Goal: Transaction & Acquisition: Purchase product/service

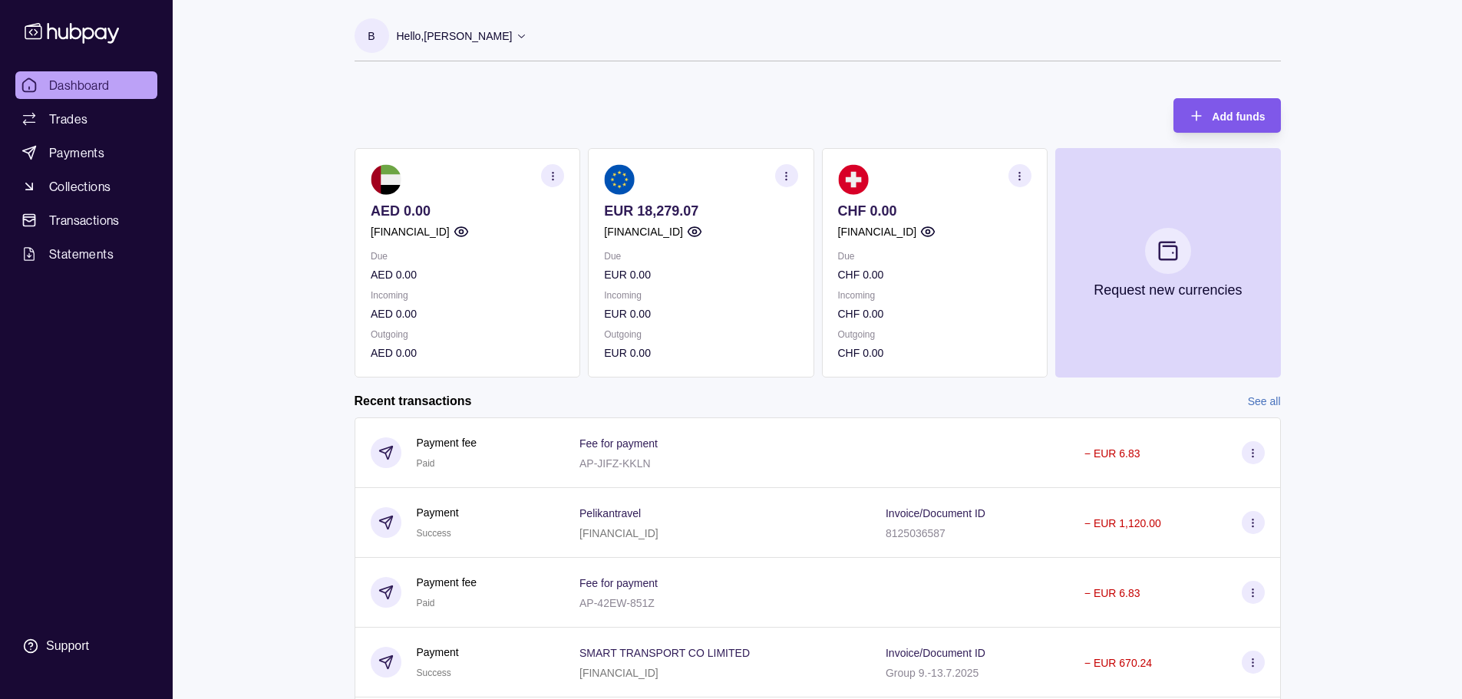
click at [1238, 107] on div "Add funds" at bounding box center [1238, 116] width 53 height 18
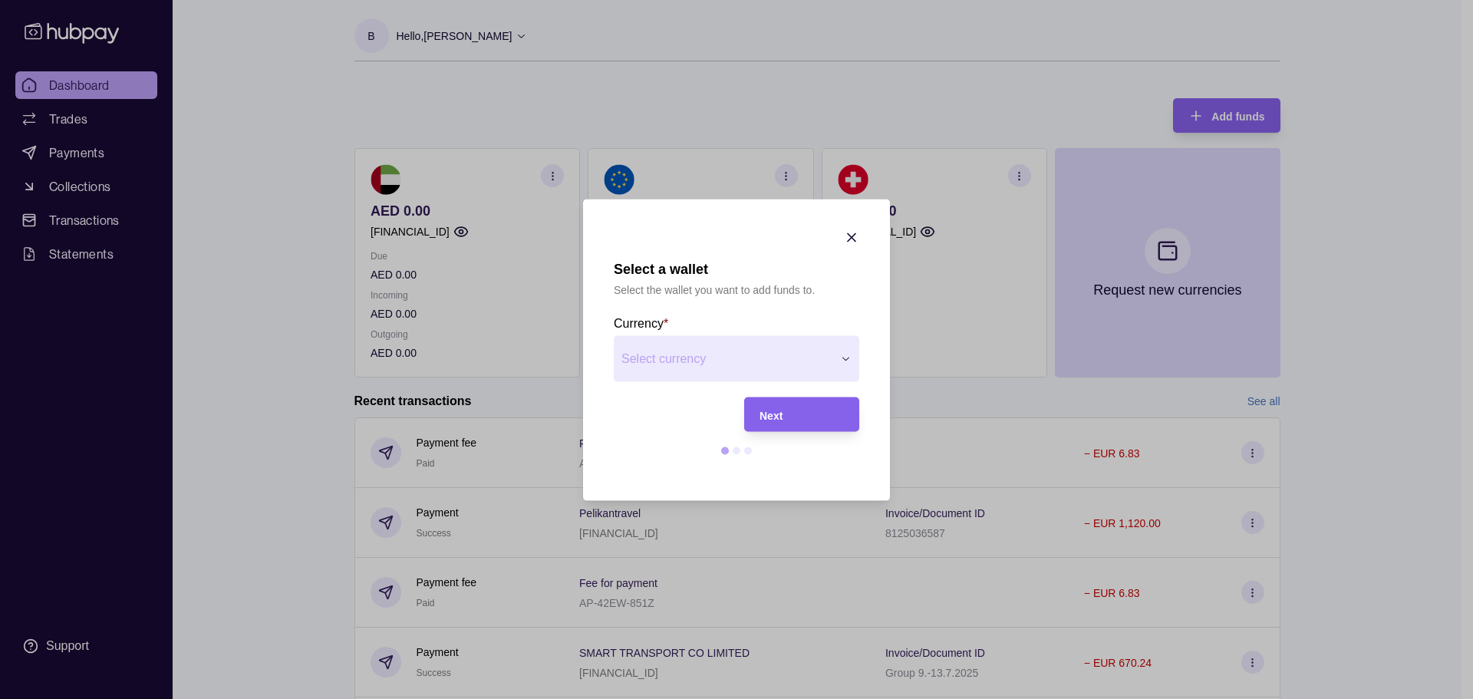
click at [837, 421] on div "Next" at bounding box center [802, 414] width 84 height 18
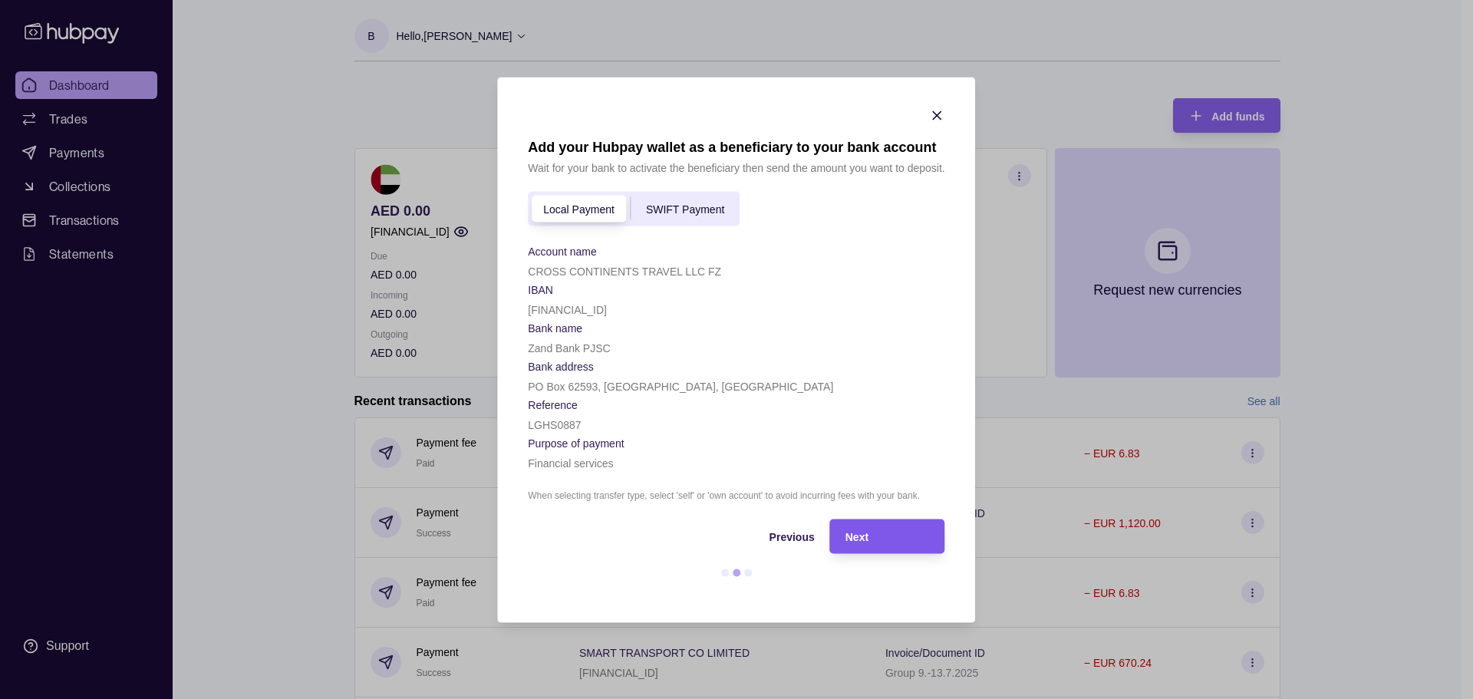
click at [881, 536] on div "Next" at bounding box center [888, 536] width 84 height 18
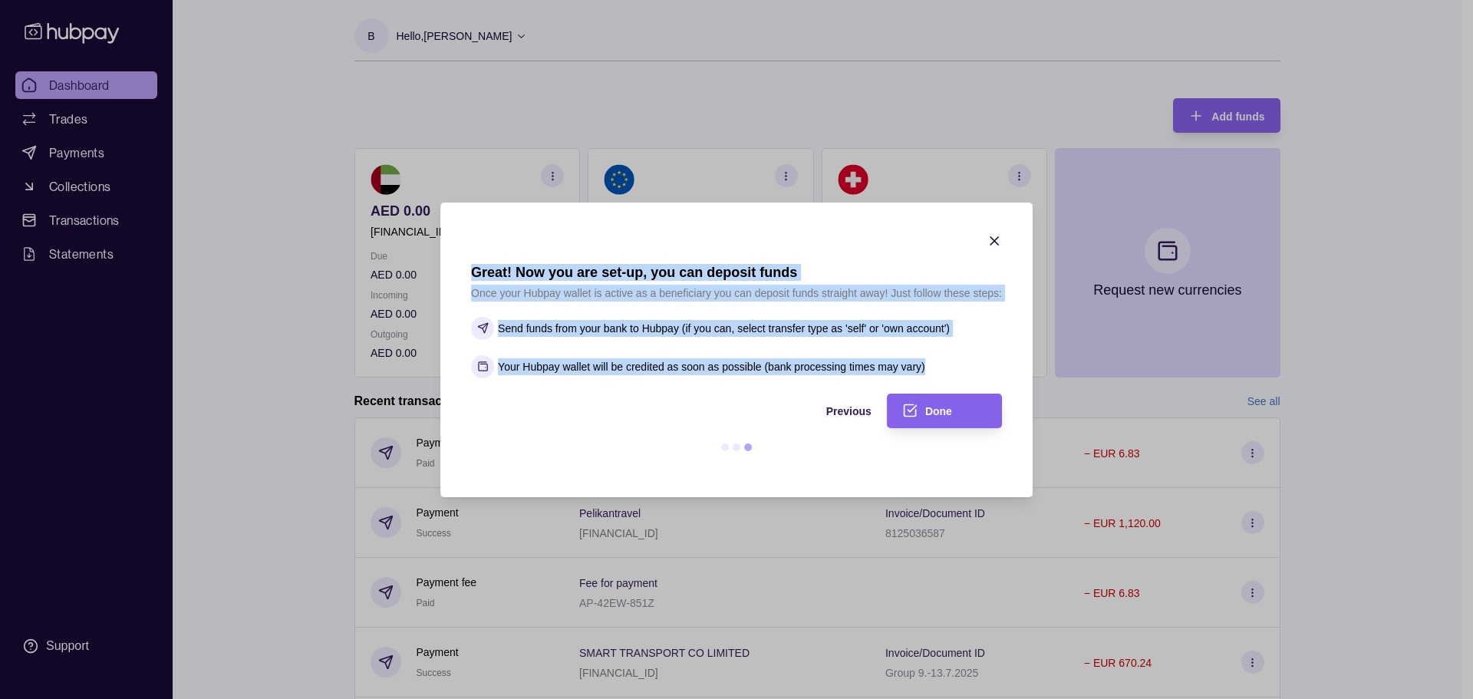
drag, startPoint x: 469, startPoint y: 272, endPoint x: 946, endPoint y: 368, distance: 486.9
click at [946, 368] on section "Great! Now you are set-up, you can deposit funds Once your Hubpay wallet is act…" at bounding box center [737, 350] width 592 height 295
copy section "Great! Now you are set-up, you can deposit funds Once your Hubpay wallet is act…"
click at [944, 414] on span "Done" at bounding box center [939, 411] width 27 height 12
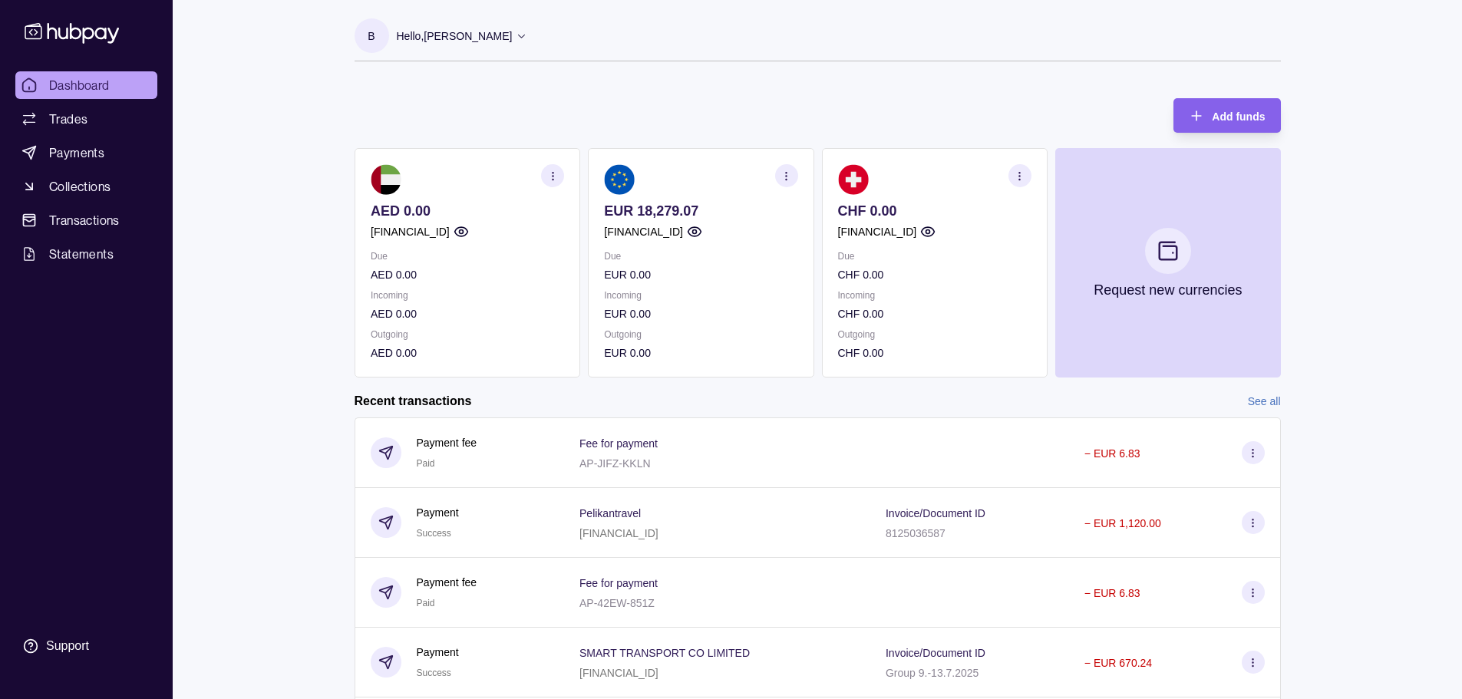
click at [424, 216] on p "AED 0.00" at bounding box center [467, 211] width 193 height 17
click at [444, 234] on p "[FINANCIAL_ID]" at bounding box center [410, 231] width 79 height 17
click at [1229, 116] on span "Add funds" at bounding box center [1238, 117] width 53 height 12
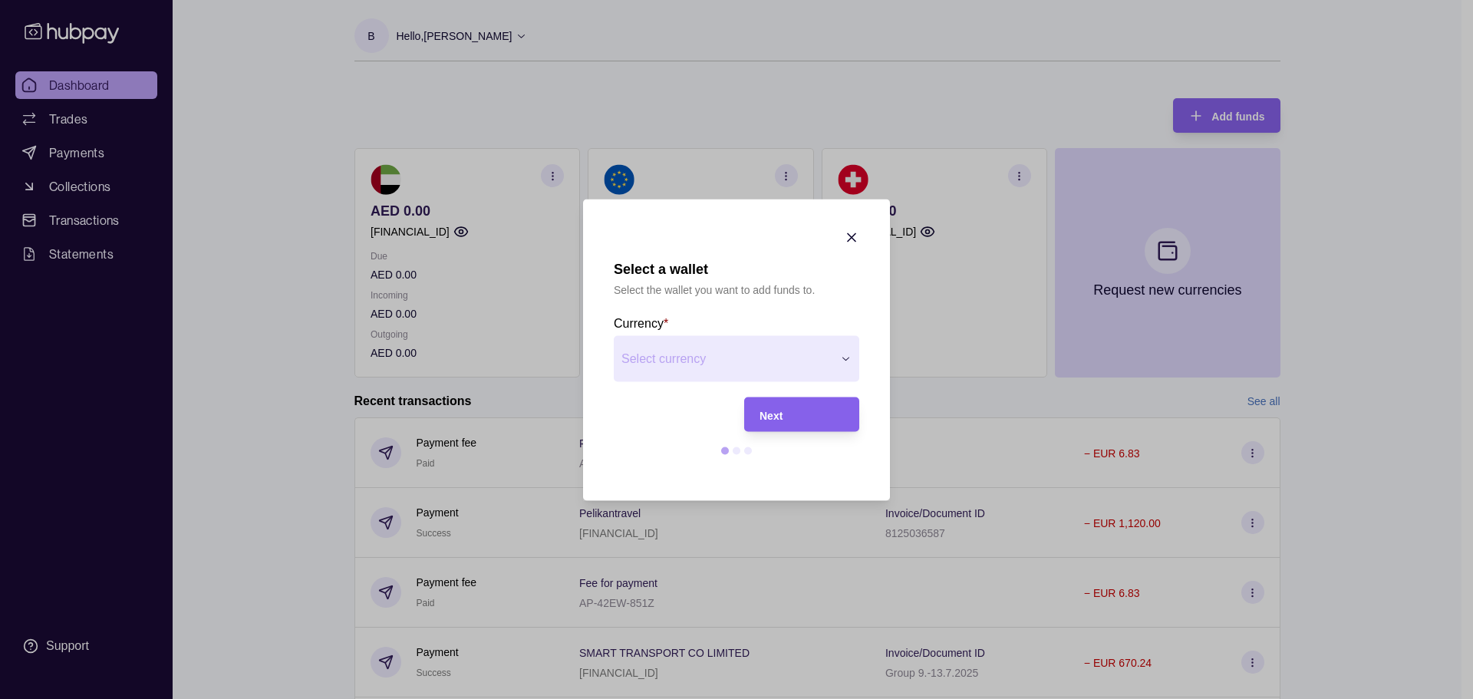
click at [833, 423] on div "Next" at bounding box center [802, 414] width 84 height 18
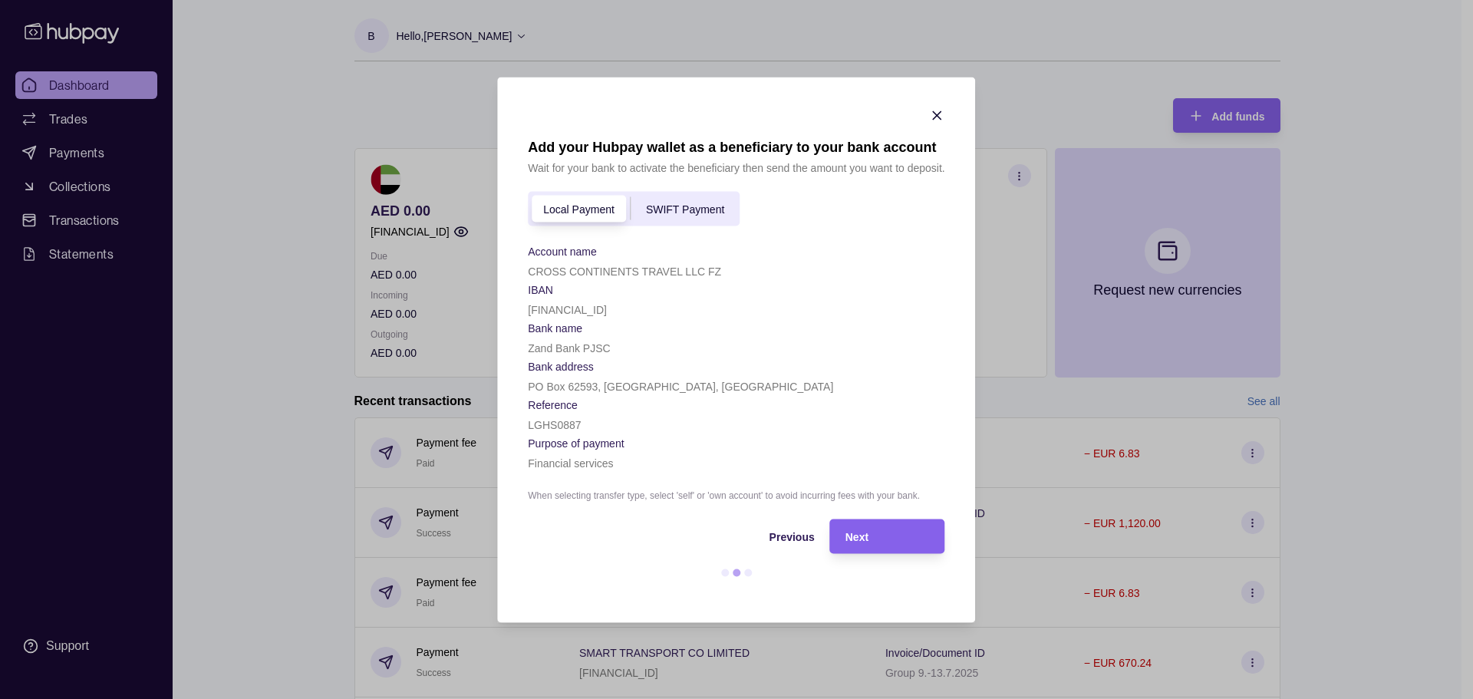
click at [933, 109] on icon "button" at bounding box center [937, 114] width 15 height 15
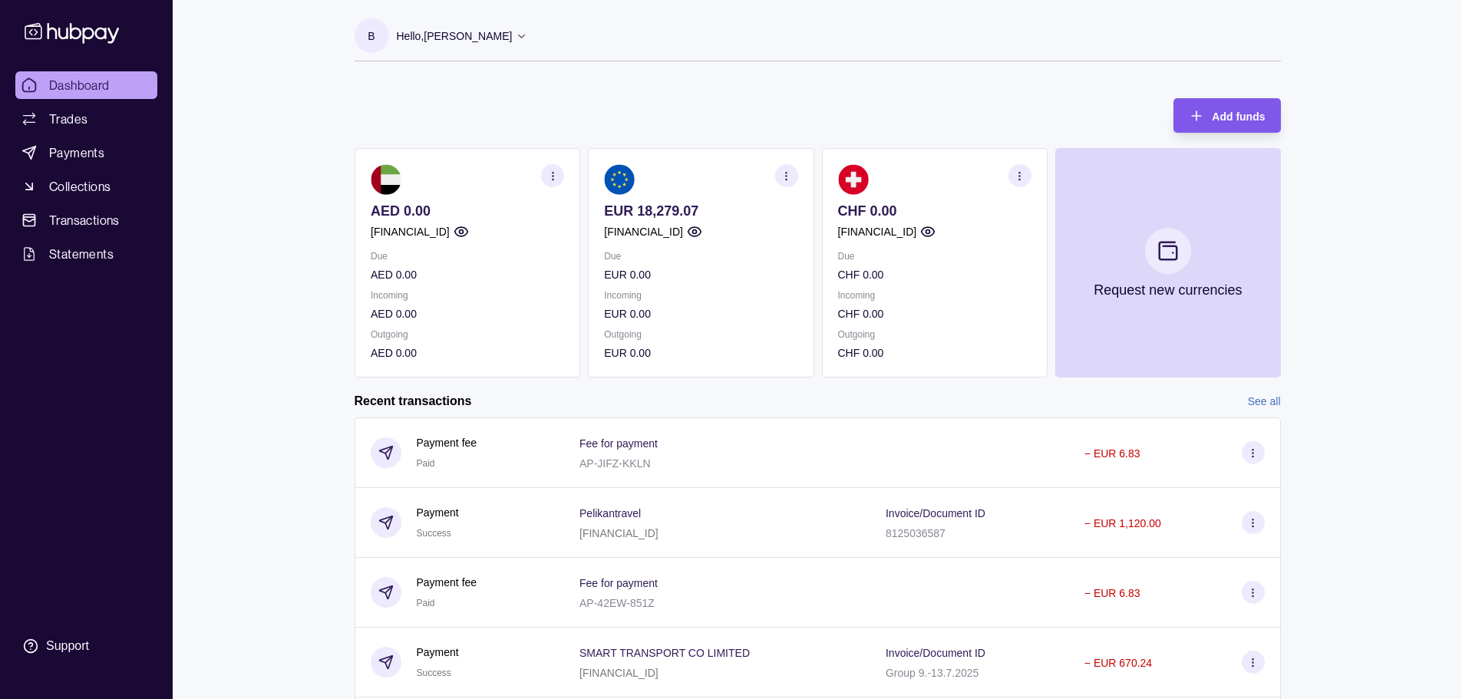
click at [1236, 111] on span "Add funds" at bounding box center [1238, 117] width 53 height 12
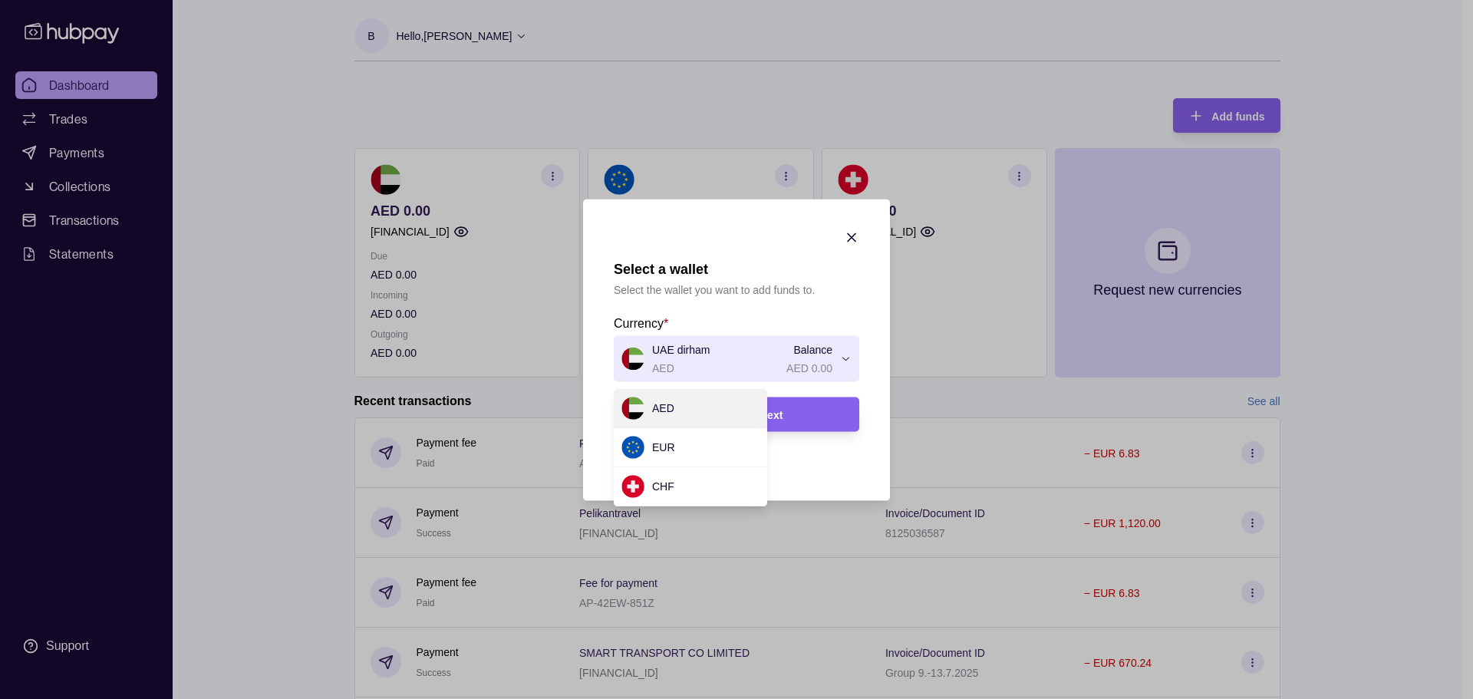
click at [794, 415] on div "Next" at bounding box center [802, 414] width 84 height 18
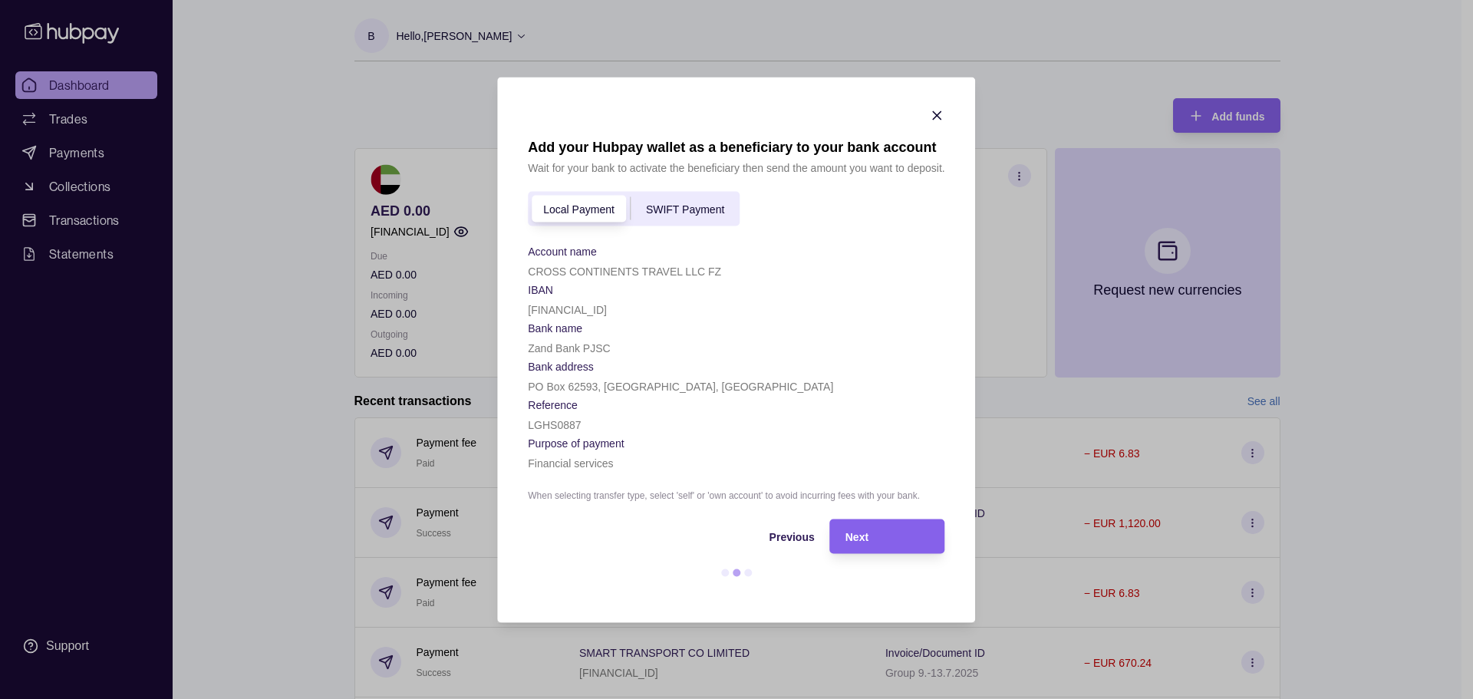
click at [724, 195] on div "Local Payment SWIFT Payment" at bounding box center [634, 208] width 212 height 35
click at [704, 203] on span "SWIFT Payment" at bounding box center [685, 209] width 78 height 12
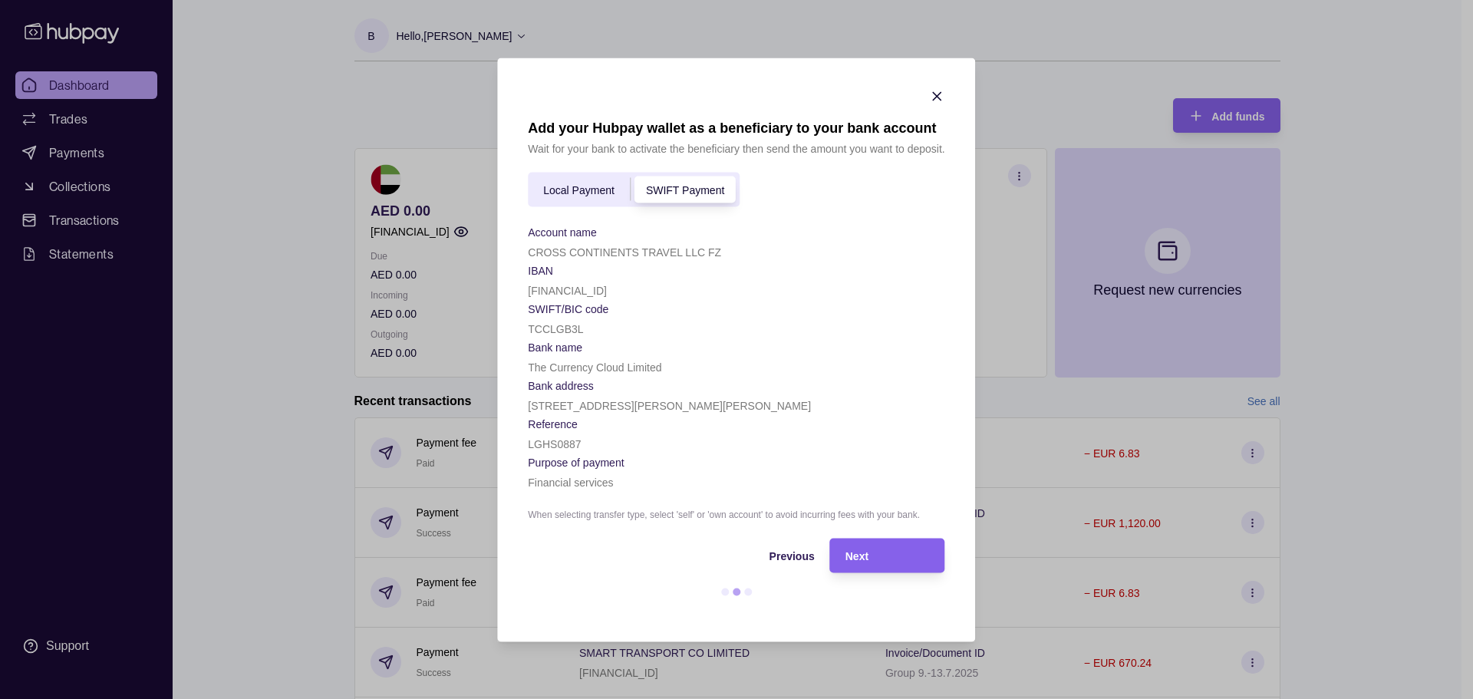
click at [582, 183] on div "Local Payment" at bounding box center [579, 189] width 102 height 18
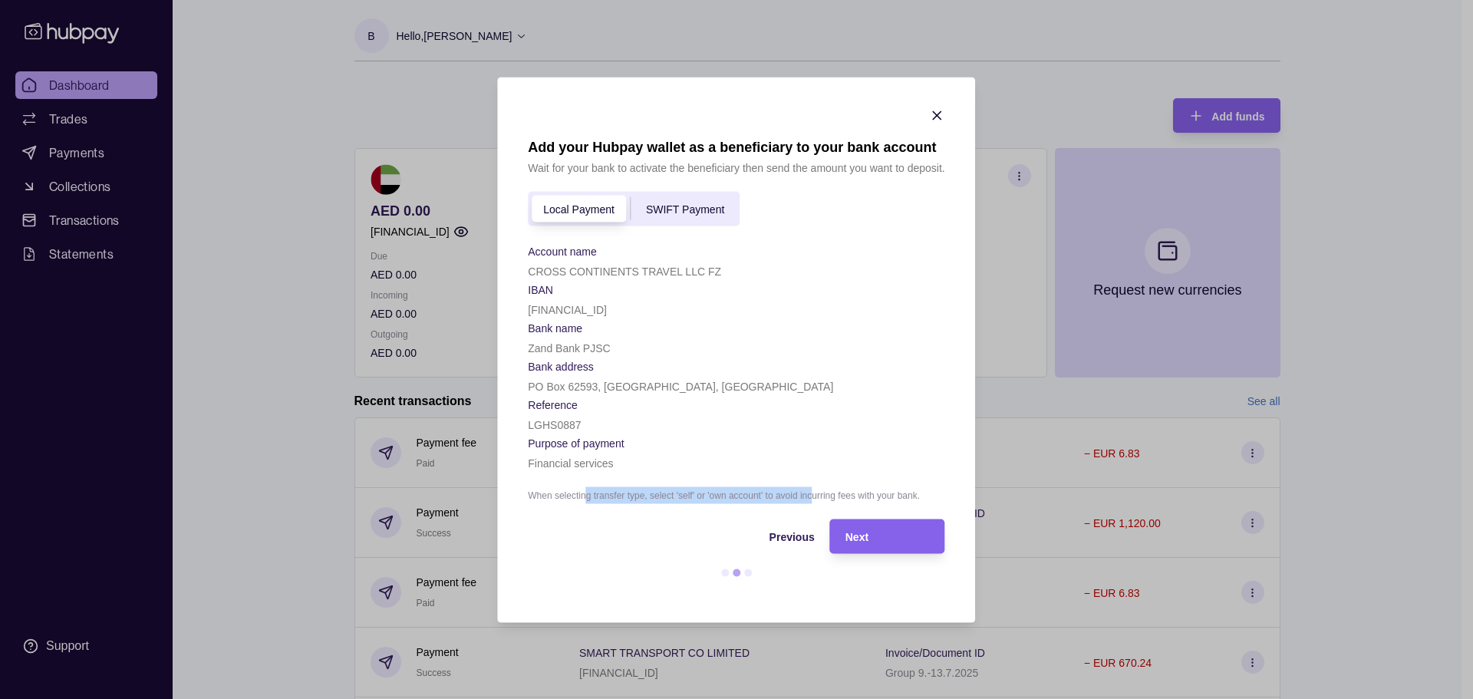
drag, startPoint x: 813, startPoint y: 499, endPoint x: 577, endPoint y: 493, distance: 236.4
click at [577, 493] on p "When selecting transfer type, select 'self' or 'own account' to avoid incurring…" at bounding box center [736, 495] width 417 height 17
drag, startPoint x: 527, startPoint y: 493, endPoint x: 946, endPoint y: 502, distance: 419.1
click at [946, 502] on section "Add your Hubpay wallet as a beneficiary to your bank account Wait for your bank…" at bounding box center [736, 350] width 478 height 546
copy p "When selecting transfer type, select 'self' or 'own account' to avoid incurring…"
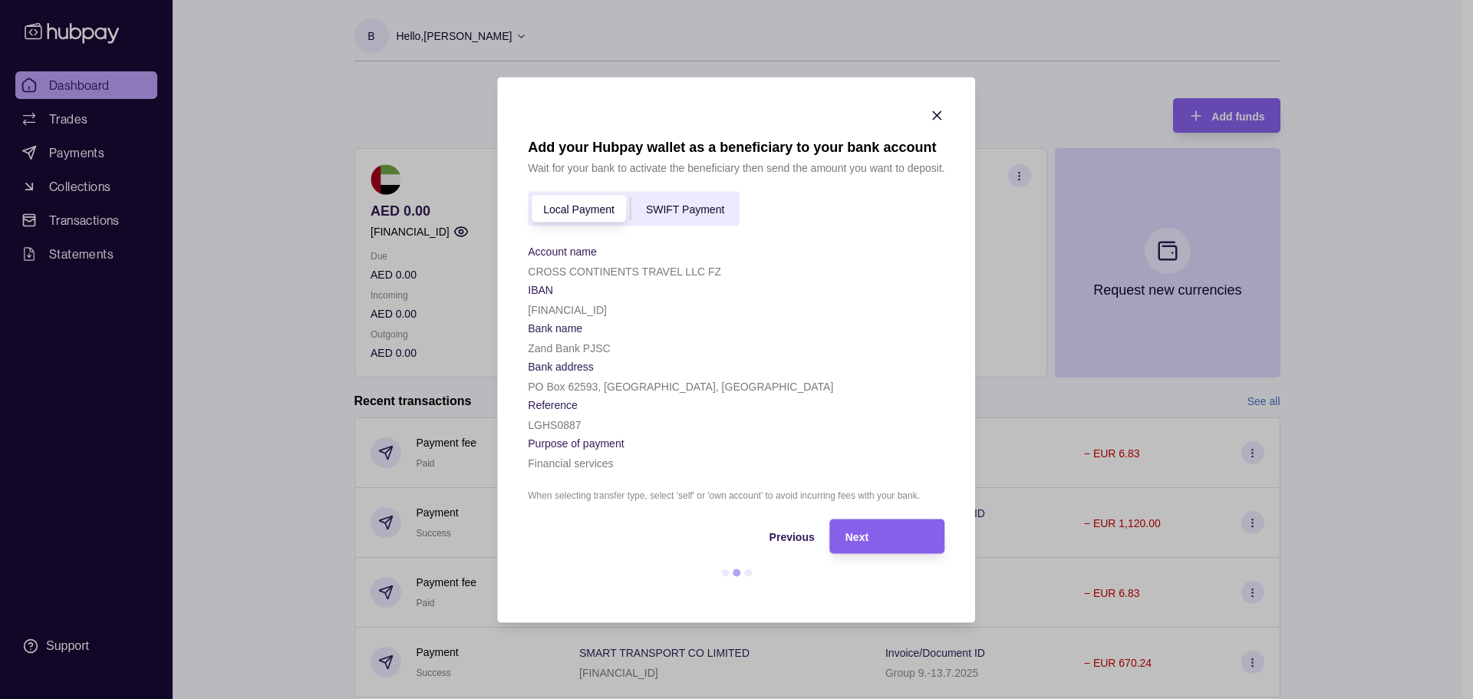
click at [790, 335] on section "Bank name" at bounding box center [736, 327] width 417 height 18
click at [877, 540] on div "Next" at bounding box center [888, 536] width 84 height 18
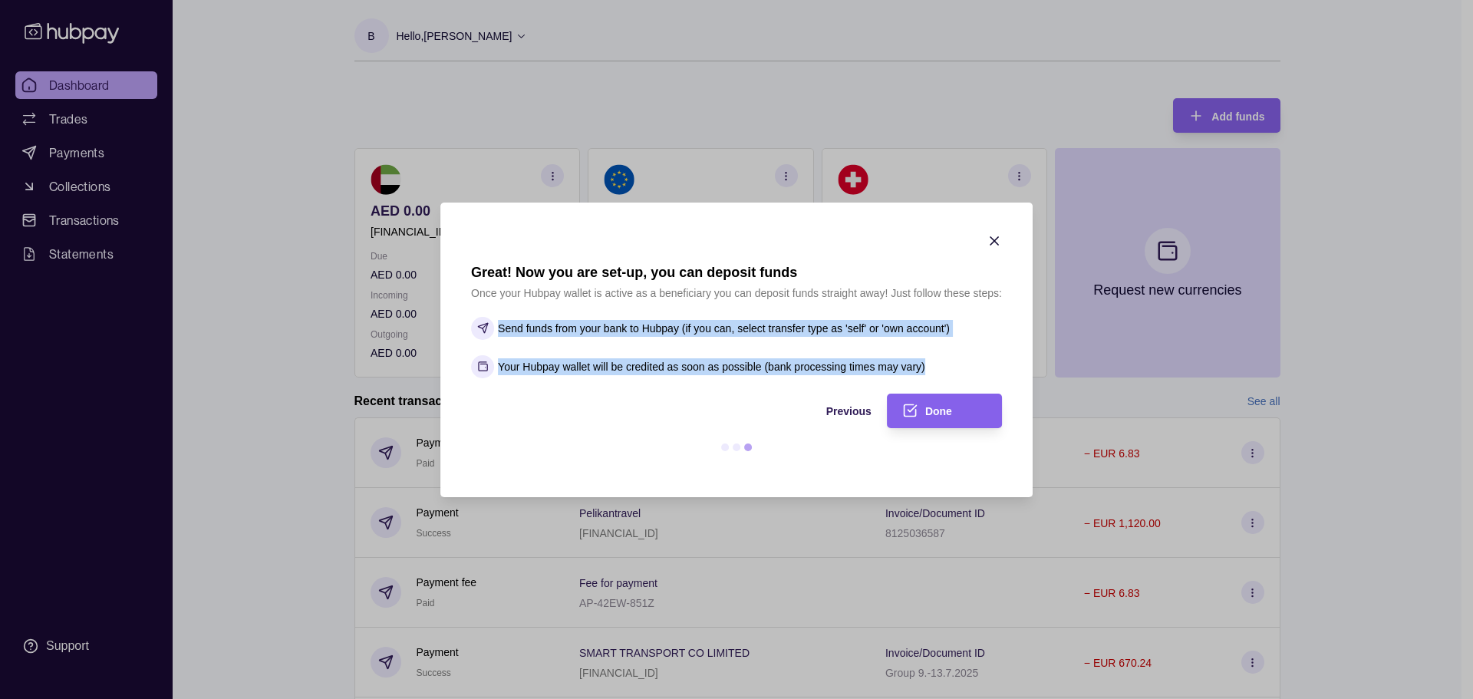
drag, startPoint x: 931, startPoint y: 367, endPoint x: 490, endPoint y: 325, distance: 443.2
click at [490, 325] on section "Great! Now you are set-up, you can deposit funds Once your Hubpay wallet is act…" at bounding box center [736, 321] width 531 height 114
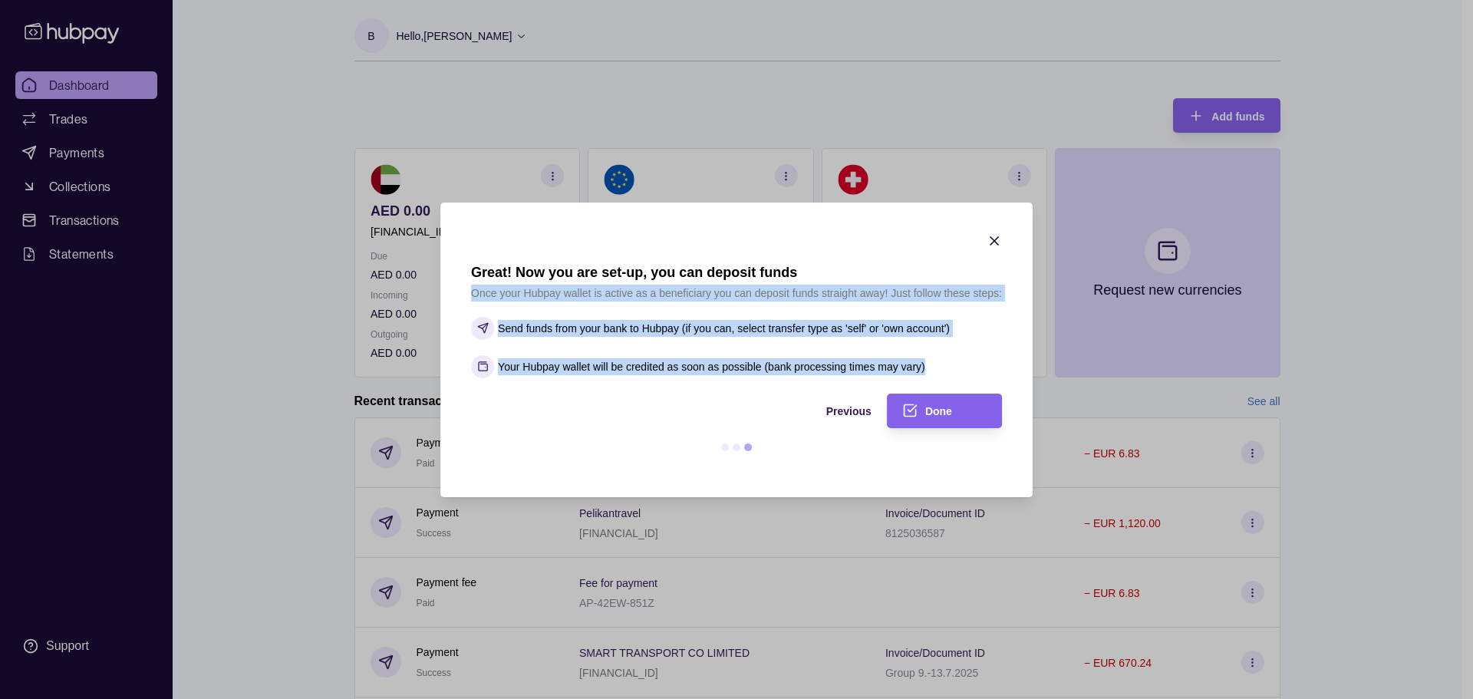
drag, startPoint x: 470, startPoint y: 292, endPoint x: 952, endPoint y: 360, distance: 486.7
click at [952, 360] on section "Great! Now you are set-up, you can deposit funds Once your Hubpay wallet is act…" at bounding box center [737, 350] width 592 height 295
copy section "Once your Hubpay wallet is active as a beneficiary you can deposit funds straig…"
drag, startPoint x: 470, startPoint y: 272, endPoint x: 944, endPoint y: 361, distance: 481.7
click at [944, 361] on section "Great! Now you are set-up, you can deposit funds Once your Hubpay wallet is act…" at bounding box center [737, 350] width 592 height 295
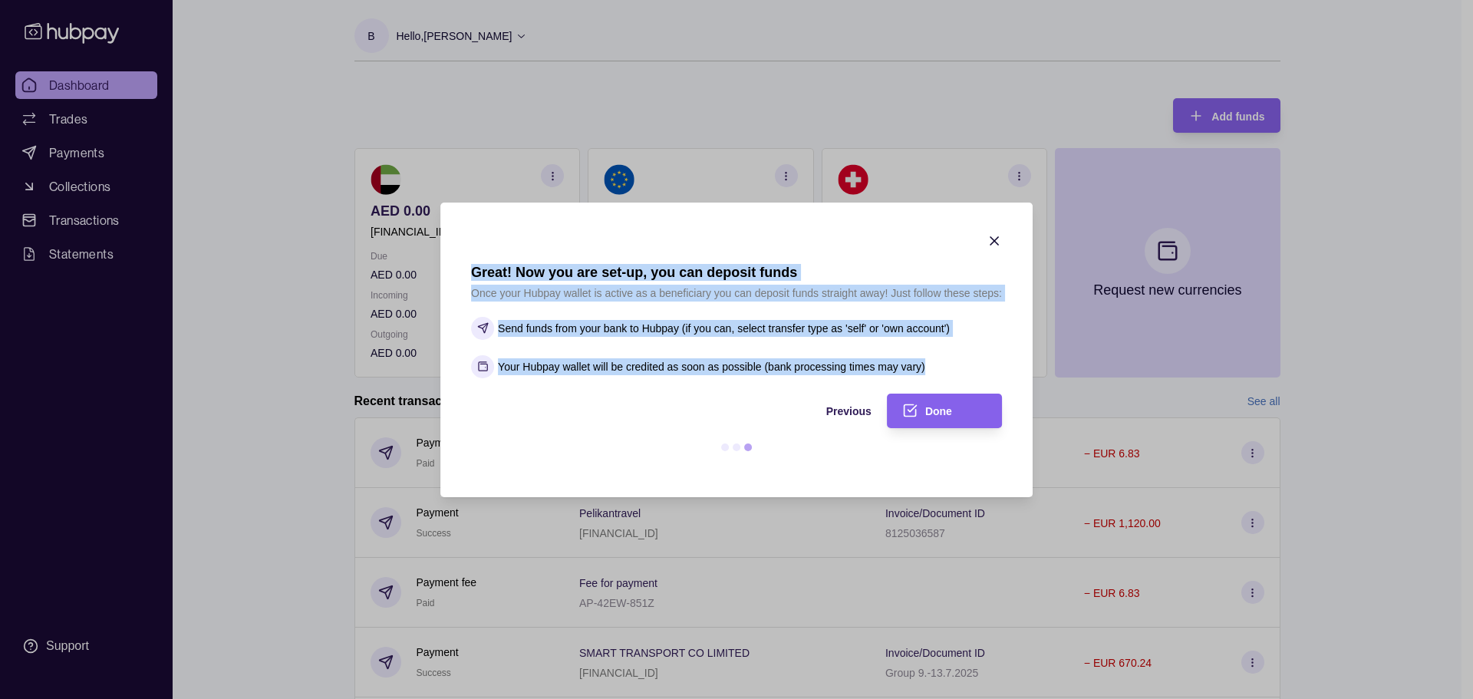
copy section "Great! Now you are set-up, you can deposit funds Once your Hubpay wallet is act…"
click at [941, 408] on span "Done" at bounding box center [939, 411] width 27 height 12
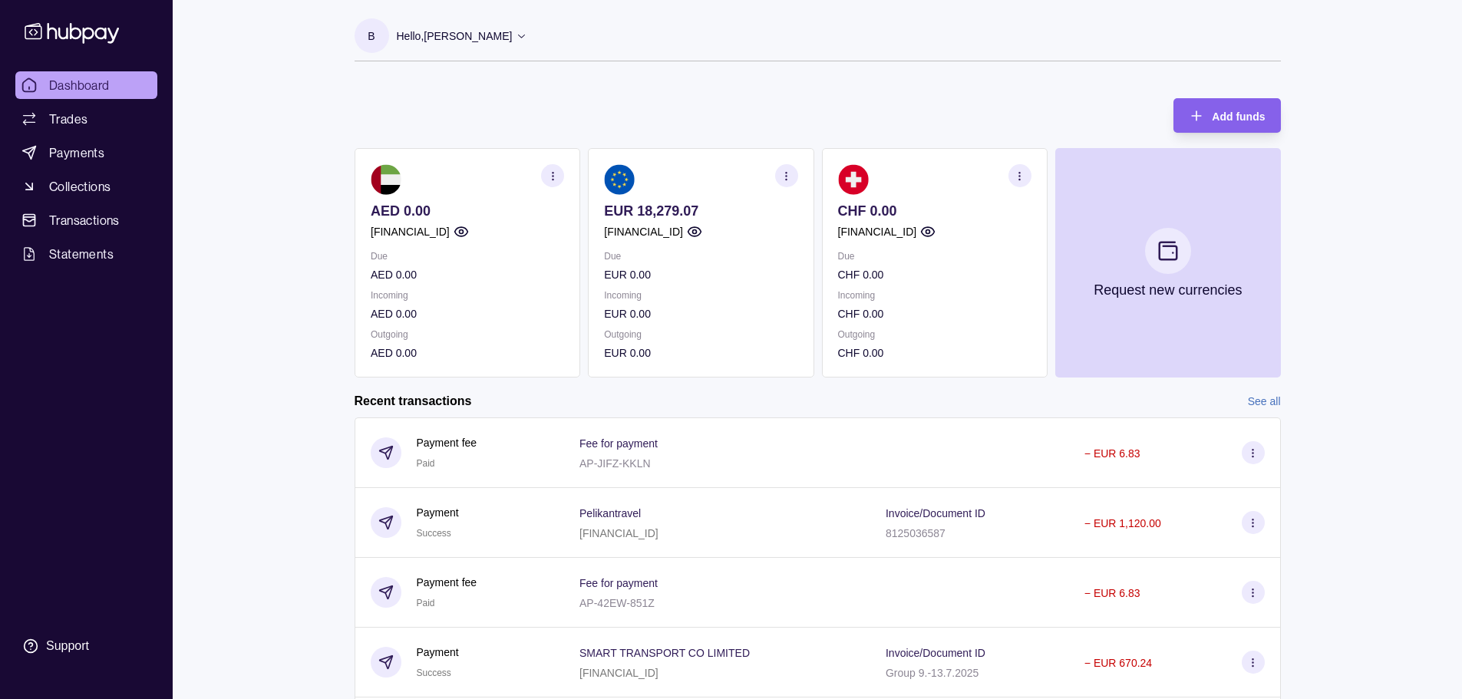
click at [554, 171] on icon "button" at bounding box center [552, 176] width 12 height 12
click at [1326, 233] on div "Dashboard Trades Payments Collections Transactions Statements Support B Hello, …" at bounding box center [731, 408] width 1462 height 817
click at [86, 153] on span "Payments" at bounding box center [76, 153] width 55 height 18
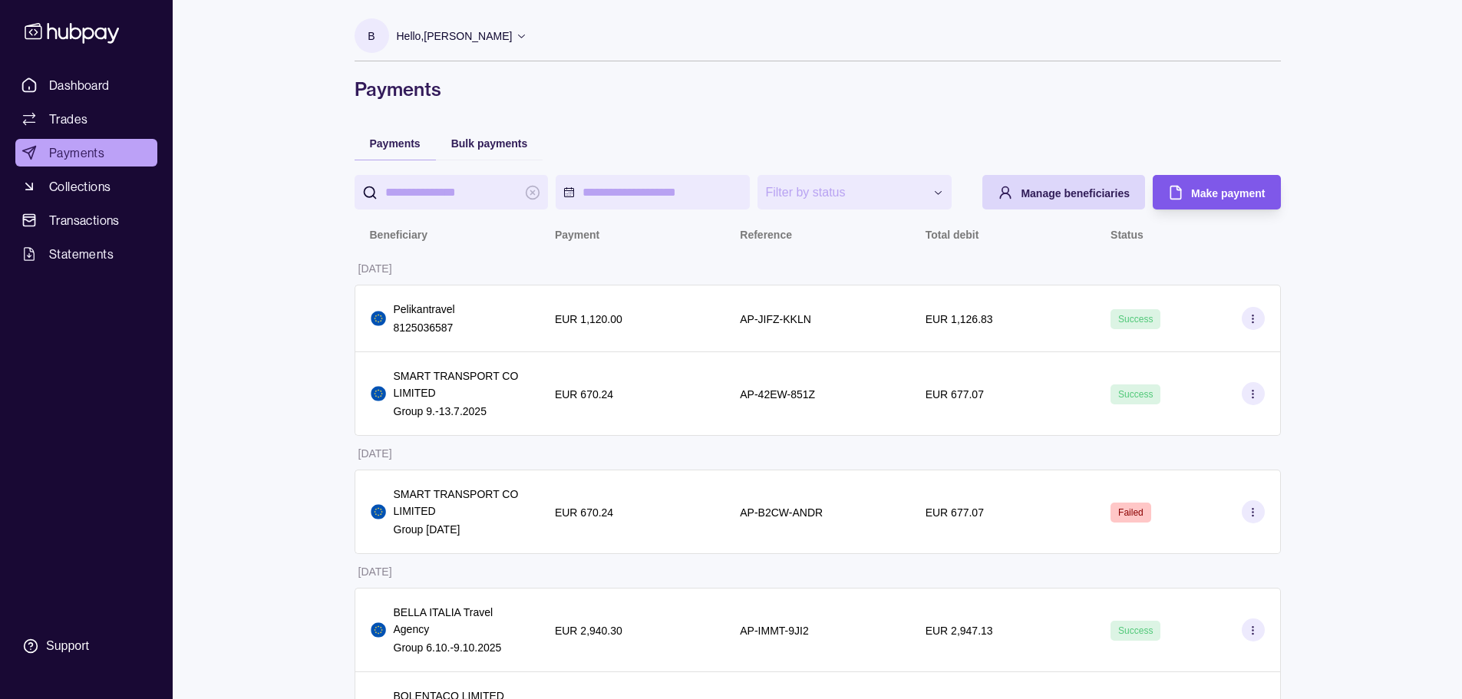
click at [1261, 190] on span "Make payment" at bounding box center [1228, 193] width 74 height 12
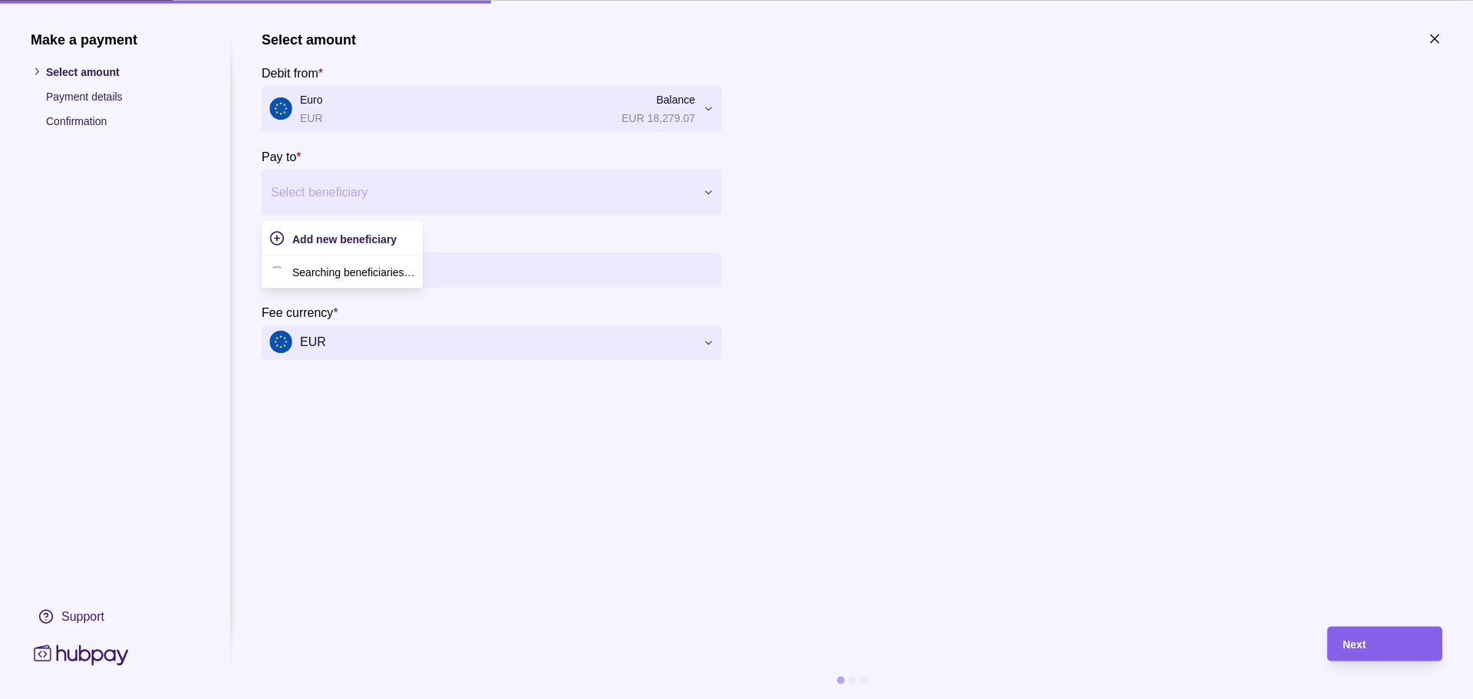
click at [331, 189] on div at bounding box center [482, 191] width 423 height 21
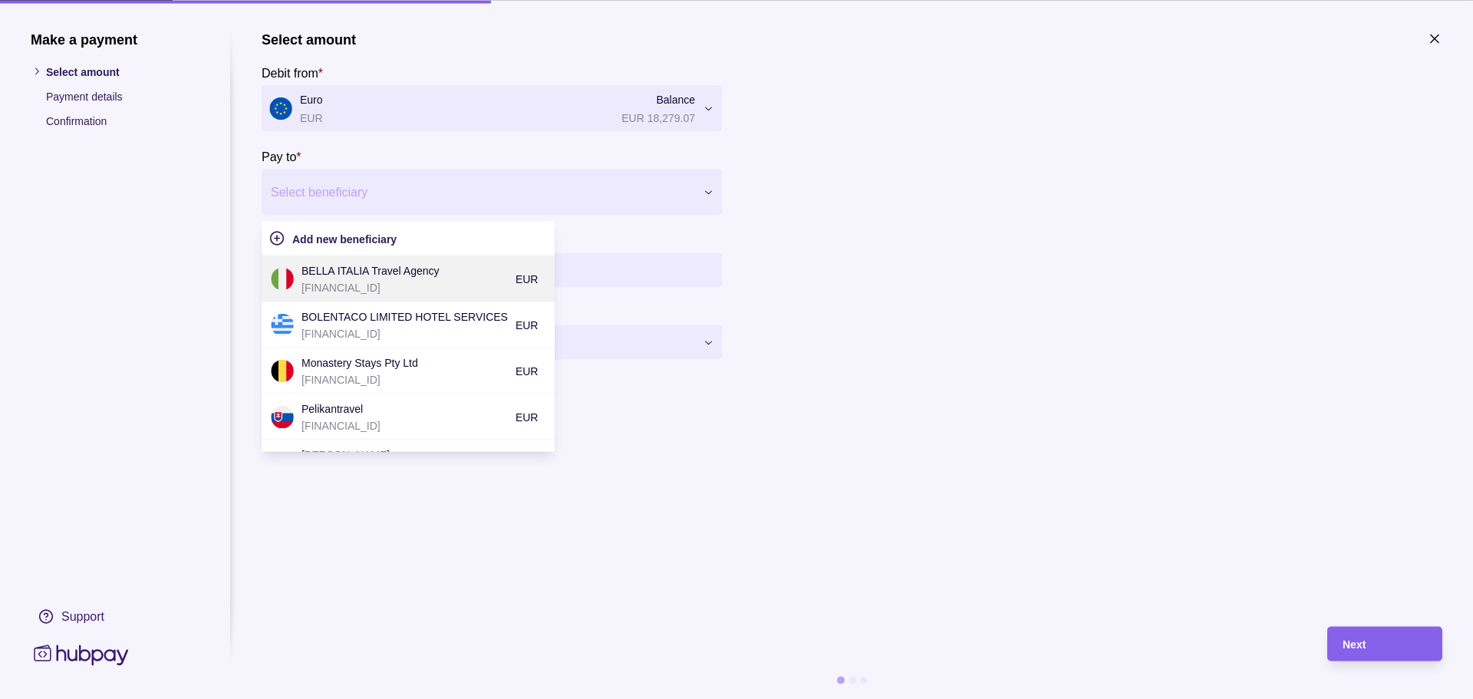
click at [395, 276] on p "BELLA ITALIA Travel Agency" at bounding box center [405, 270] width 206 height 17
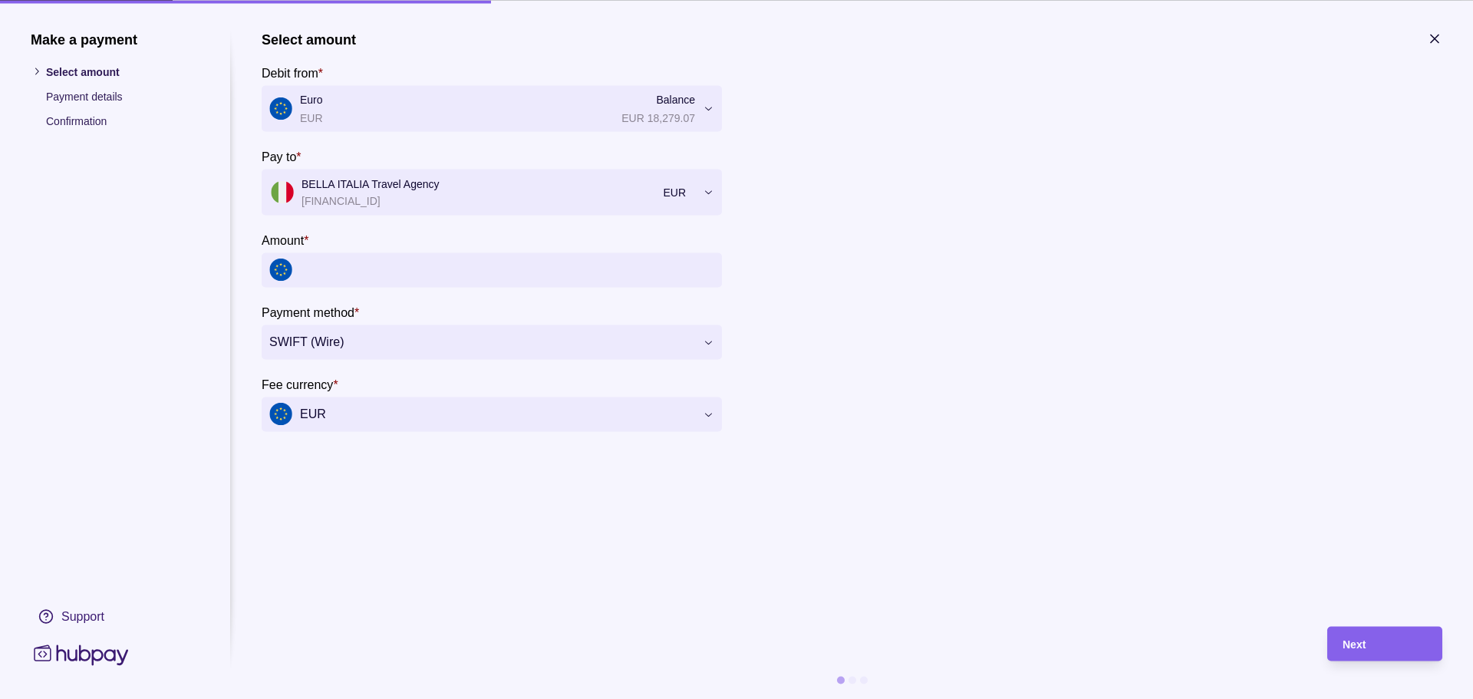
click at [395, 276] on input "Amount *" at bounding box center [507, 269] width 414 height 35
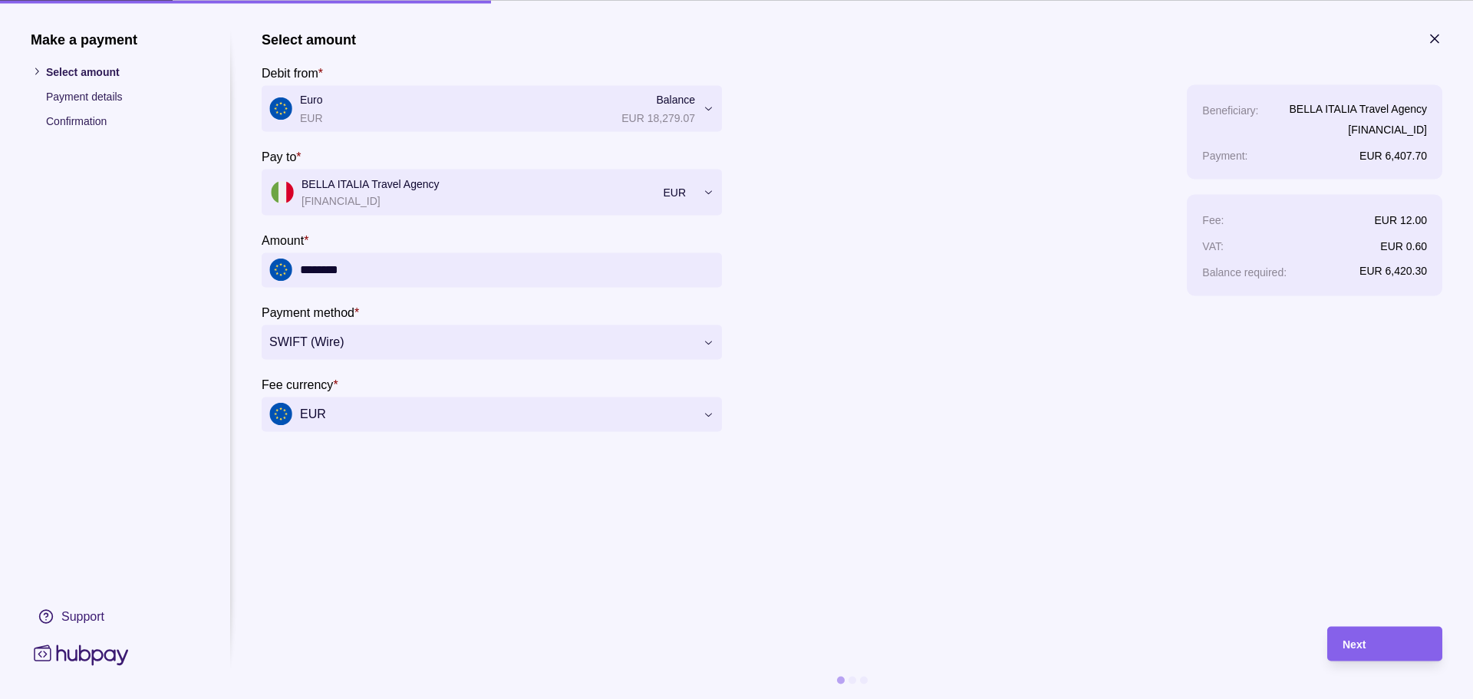
type input "********"
click at [431, 543] on section "**********" at bounding box center [852, 321] width 1181 height 580
click at [1395, 639] on div "Next" at bounding box center [1385, 644] width 84 height 18
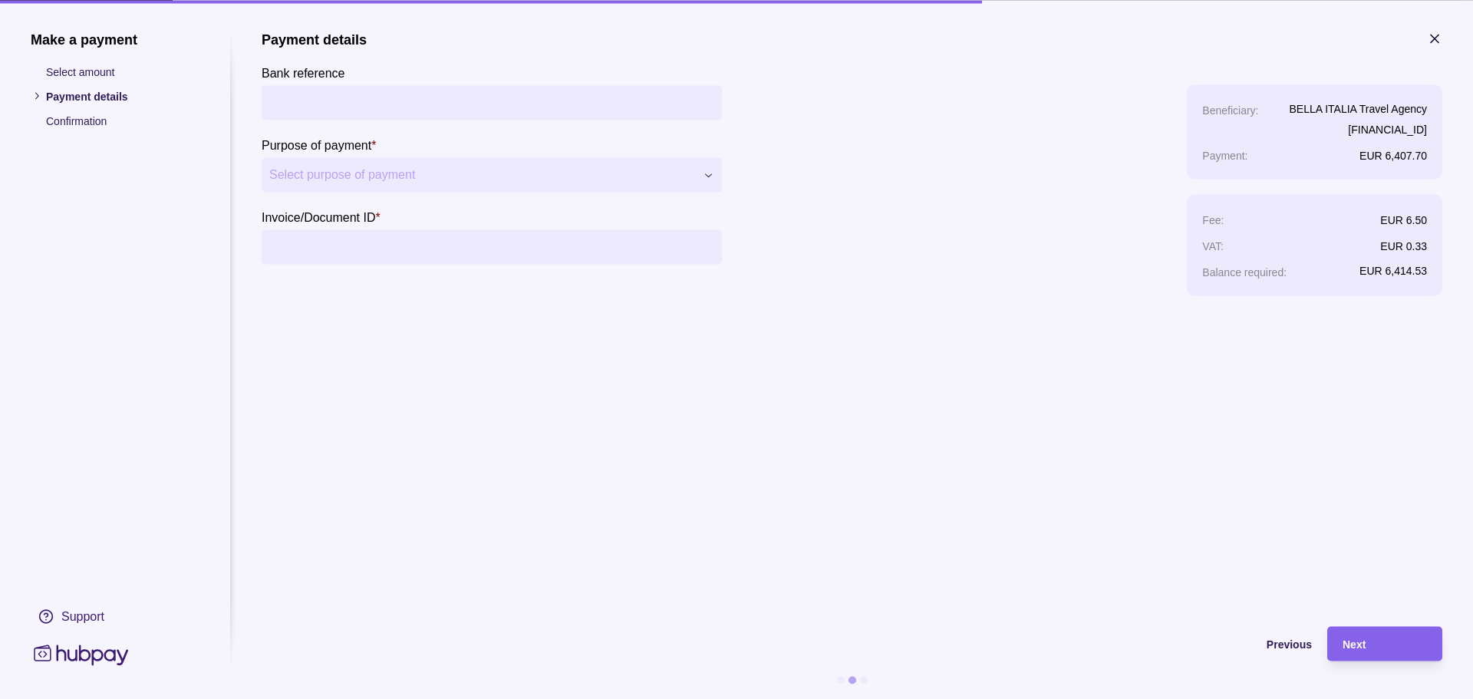
click at [477, 104] on input "Bank reference" at bounding box center [491, 102] width 445 height 35
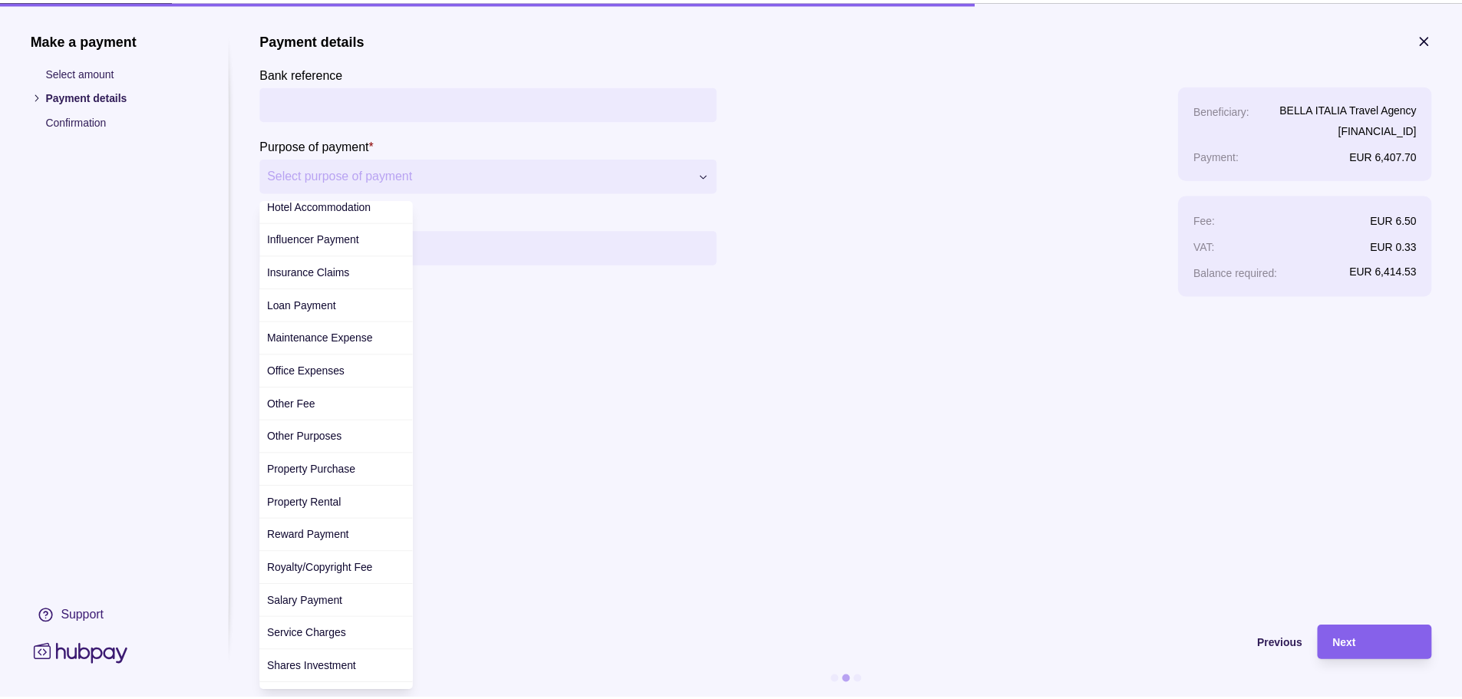
scroll to position [432, 0]
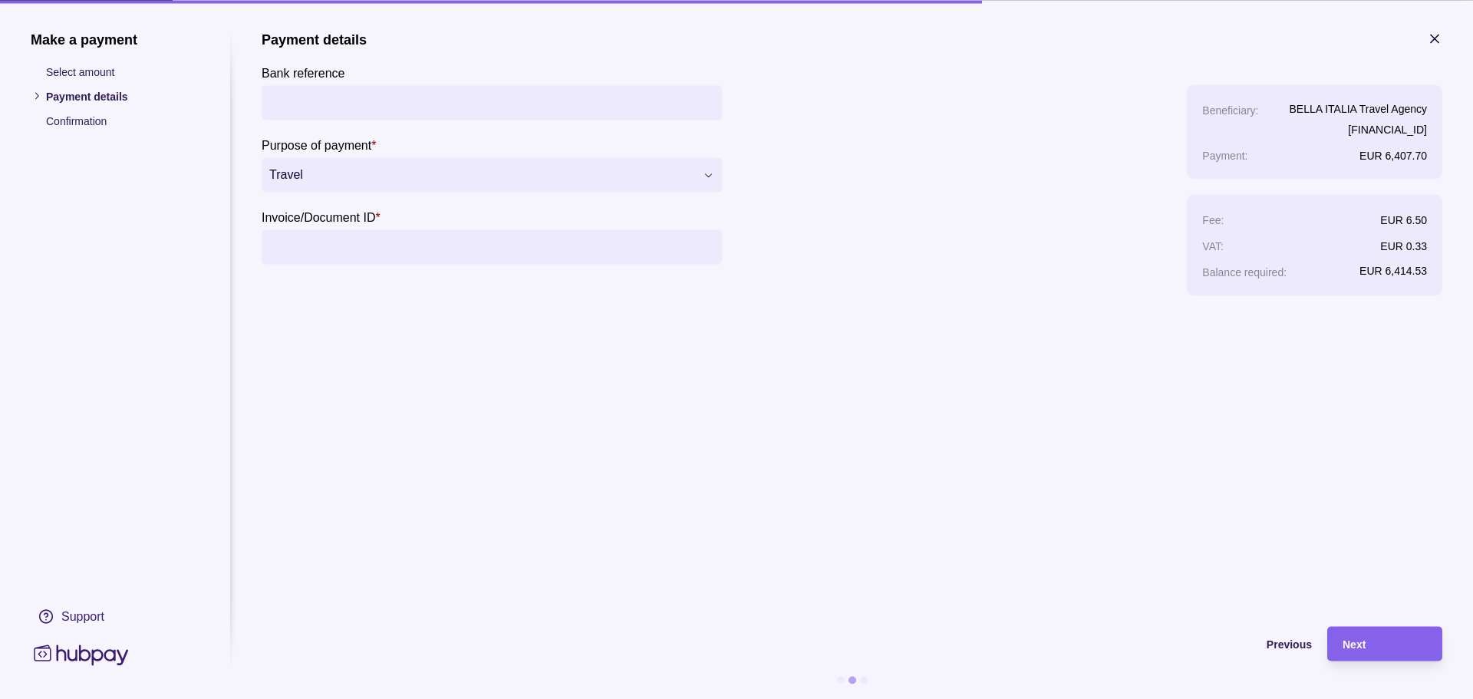
click at [404, 254] on input "Invoice/Document ID *" at bounding box center [491, 246] width 445 height 35
type input "**********"
click at [563, 346] on section "**********" at bounding box center [852, 321] width 1181 height 580
click at [1362, 636] on div "Next" at bounding box center [1385, 644] width 84 height 18
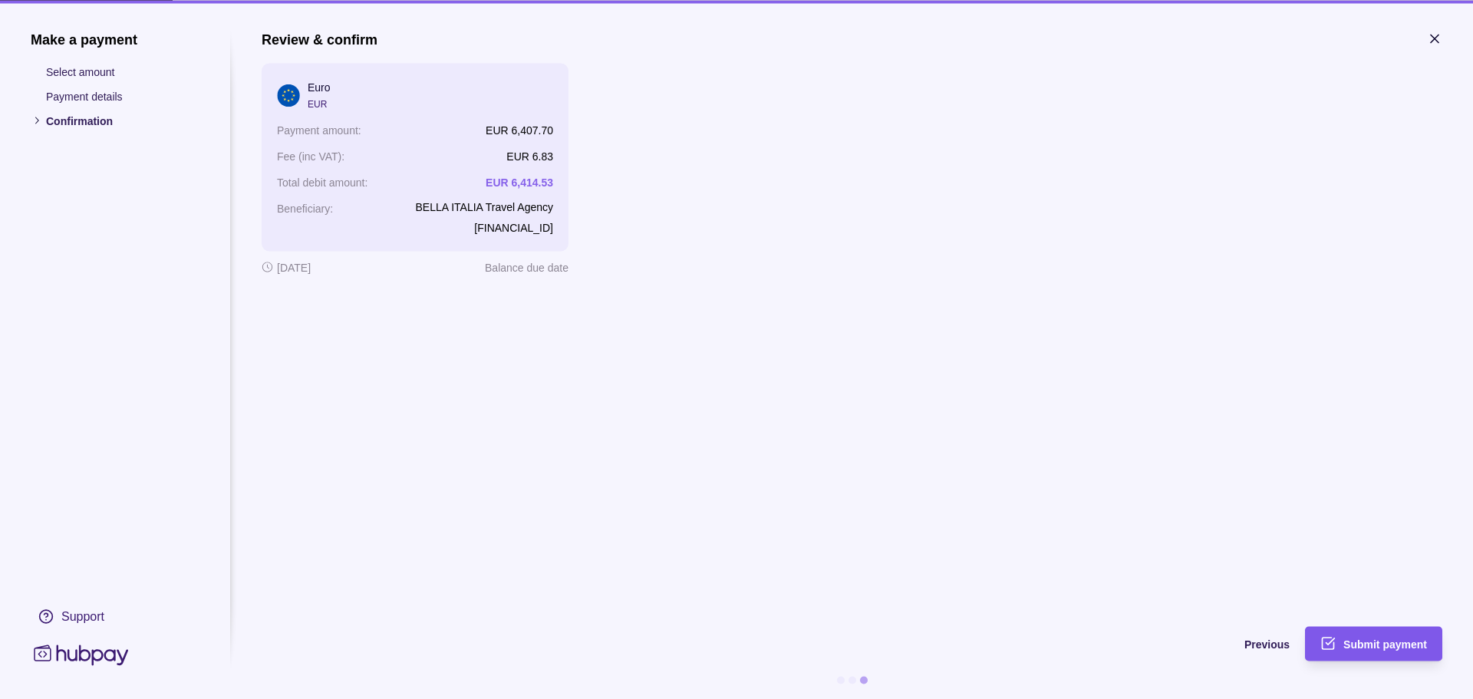
click at [1384, 632] on div "Submit payment" at bounding box center [1363, 643] width 130 height 35
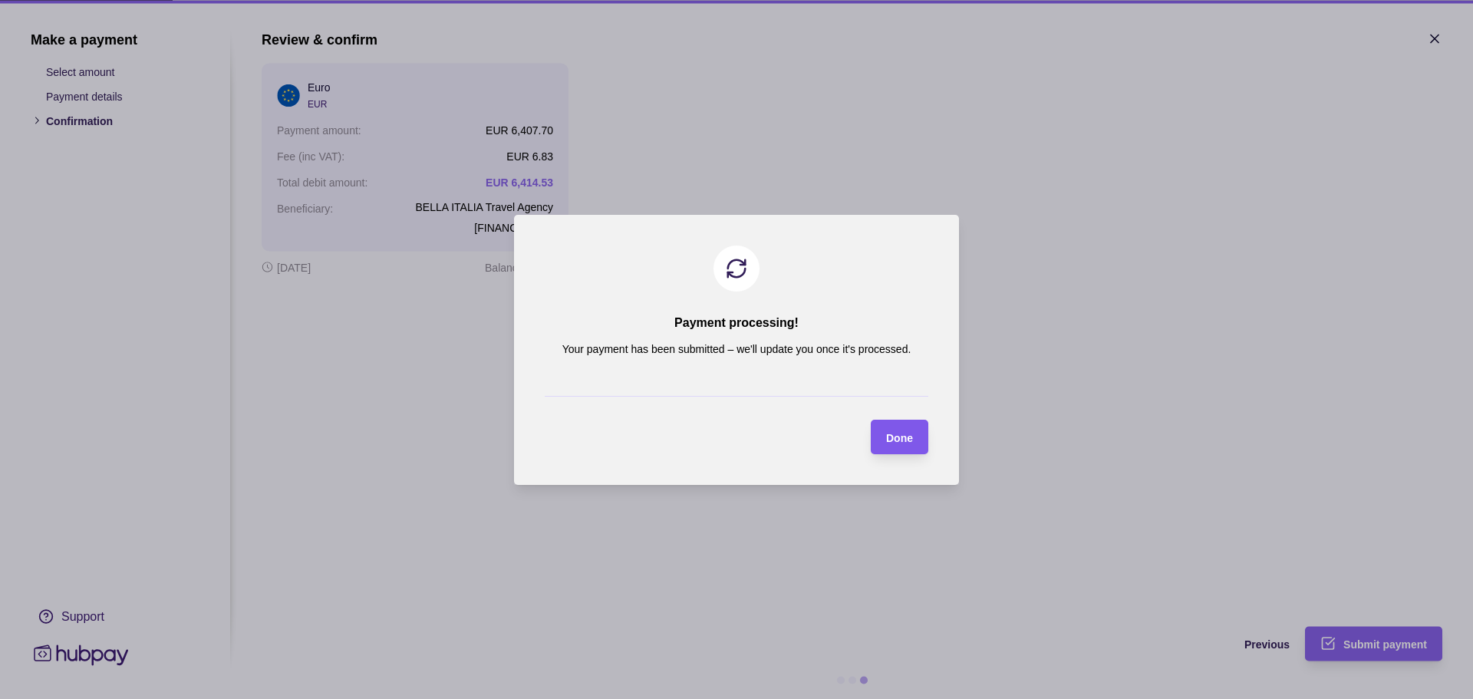
click at [884, 428] on div "Done" at bounding box center [888, 437] width 50 height 35
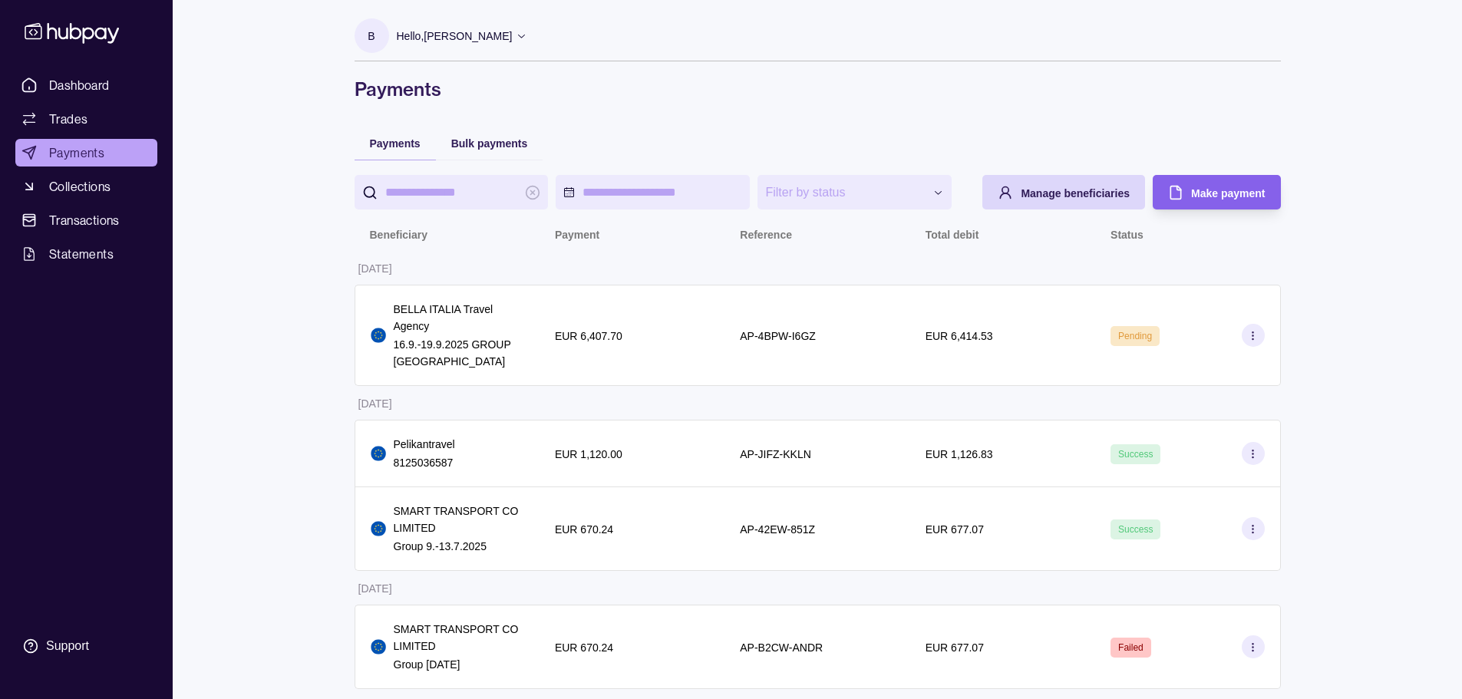
click at [84, 39] on icon at bounding box center [72, 33] width 94 height 21
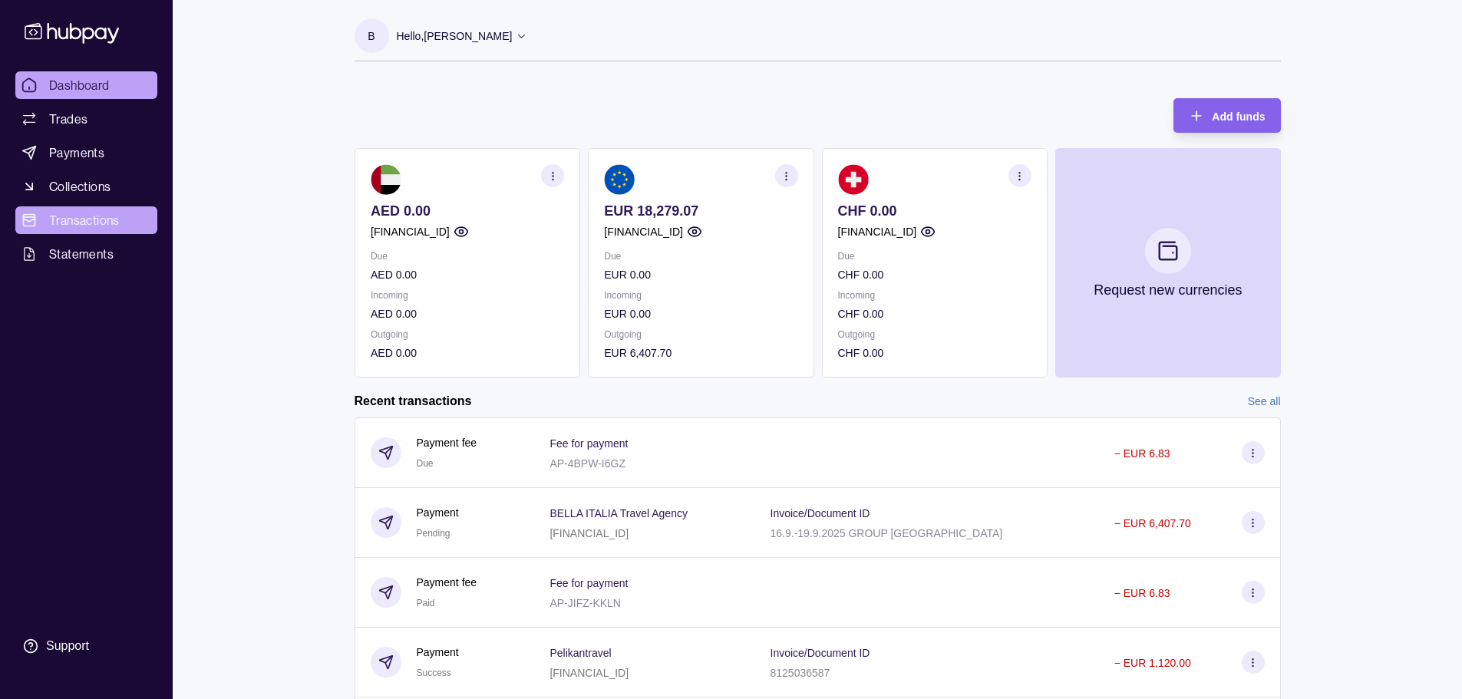
click at [69, 216] on span "Transactions" at bounding box center [84, 220] width 71 height 18
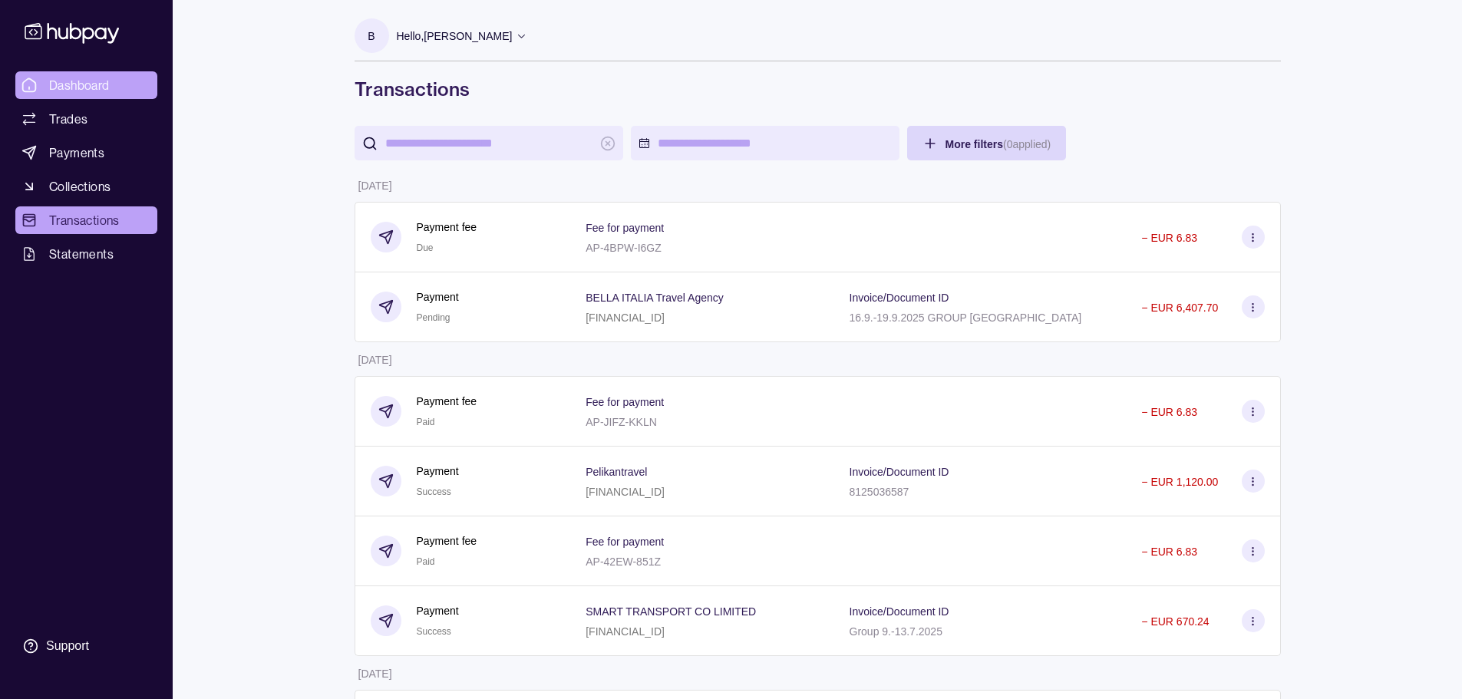
click at [52, 80] on span "Dashboard" at bounding box center [79, 85] width 61 height 18
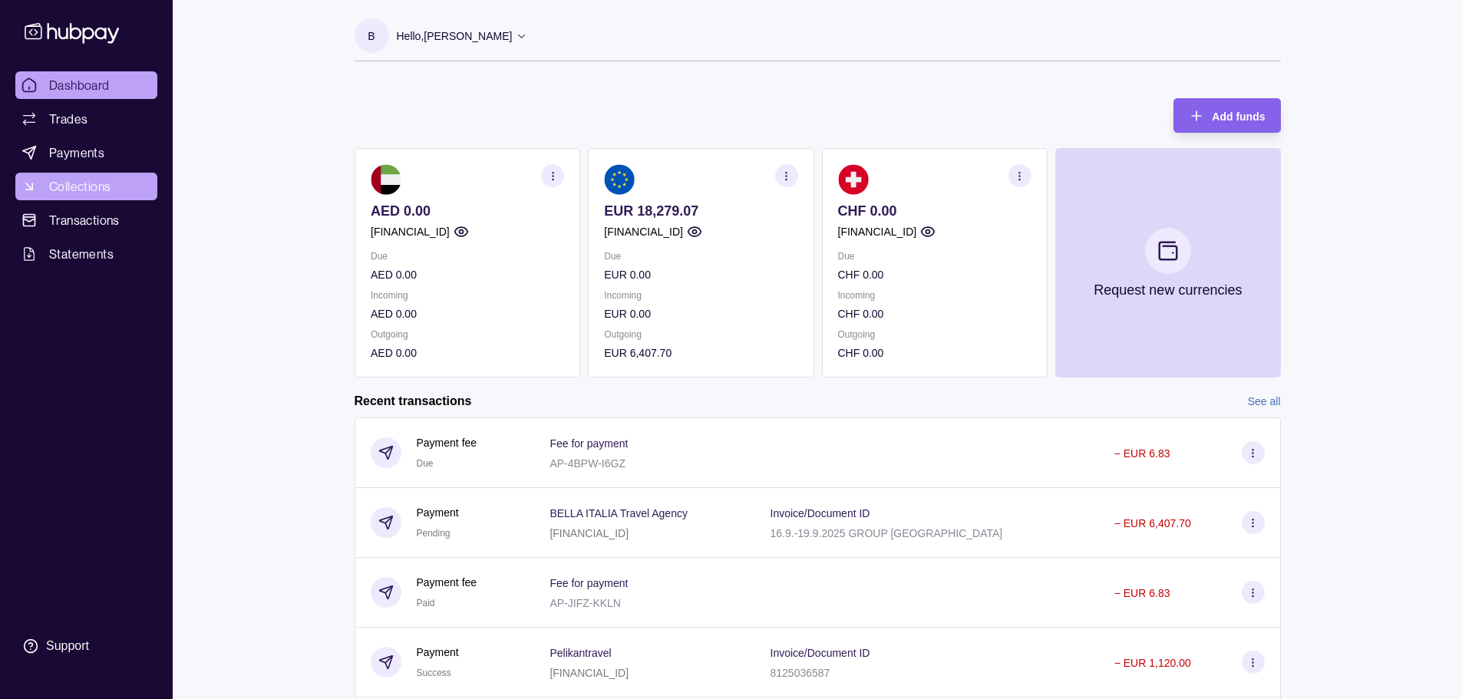
click at [91, 190] on span "Collections" at bounding box center [79, 186] width 61 height 18
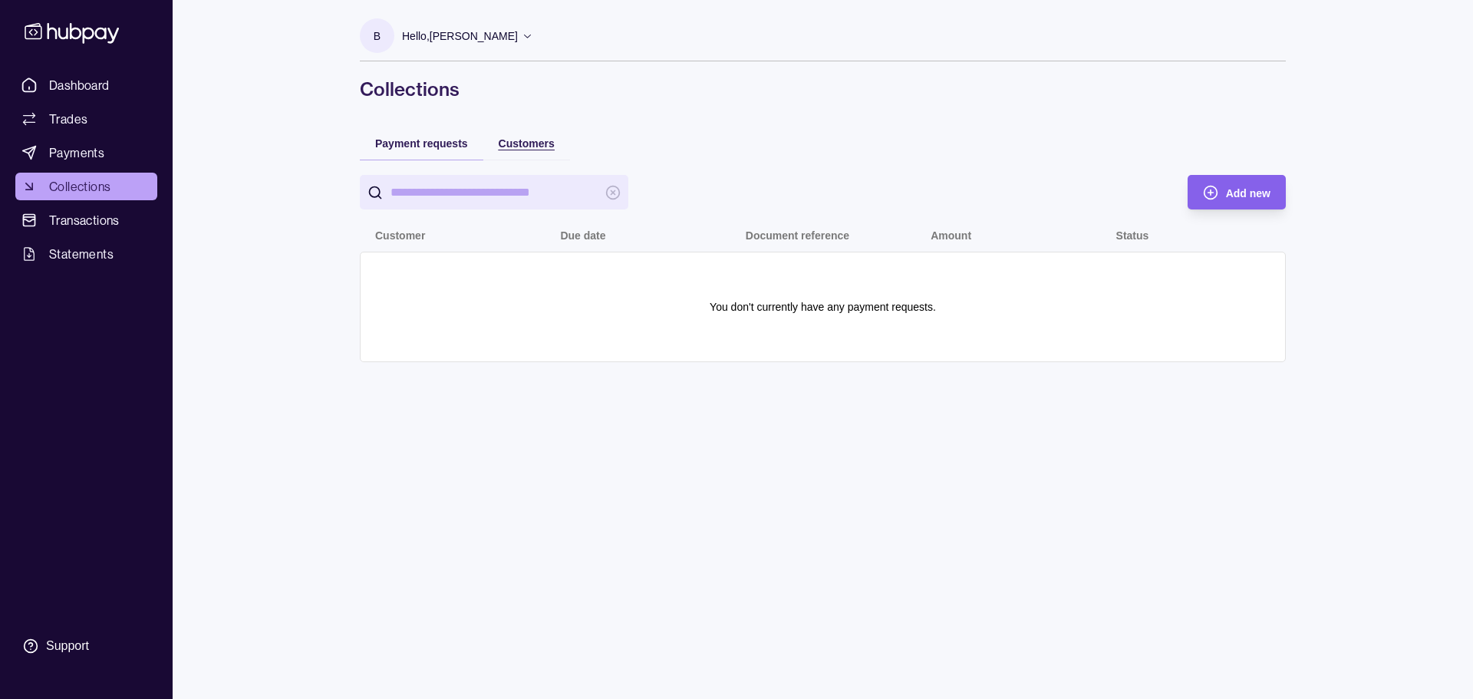
click at [526, 145] on span "Customers" at bounding box center [527, 143] width 56 height 12
click at [421, 141] on span "Payment requests" at bounding box center [421, 143] width 93 height 12
click at [88, 49] on div "Dashboard Trades Payments Collections Transactions Statements Support" at bounding box center [86, 349] width 173 height 699
click at [88, 33] on icon at bounding box center [71, 32] width 101 height 28
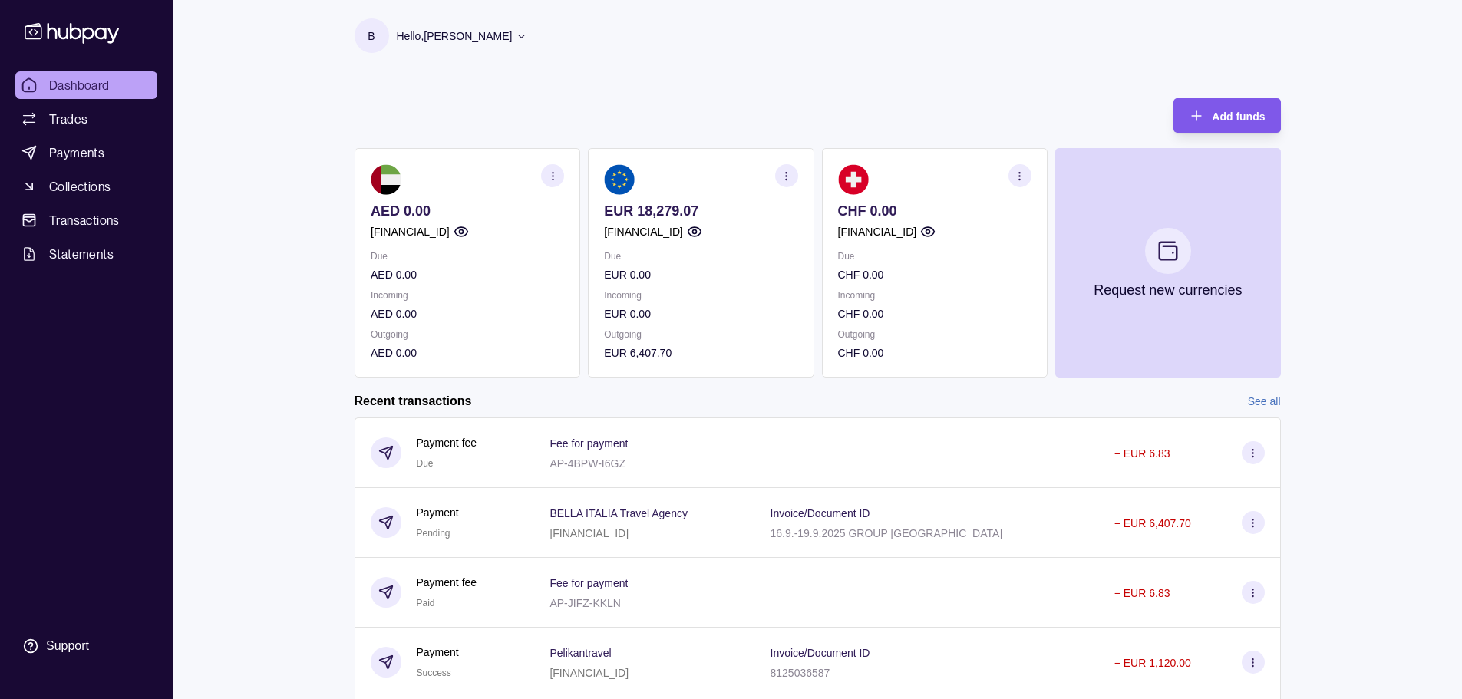
click at [1196, 117] on icon "button" at bounding box center [1196, 115] width 15 height 15
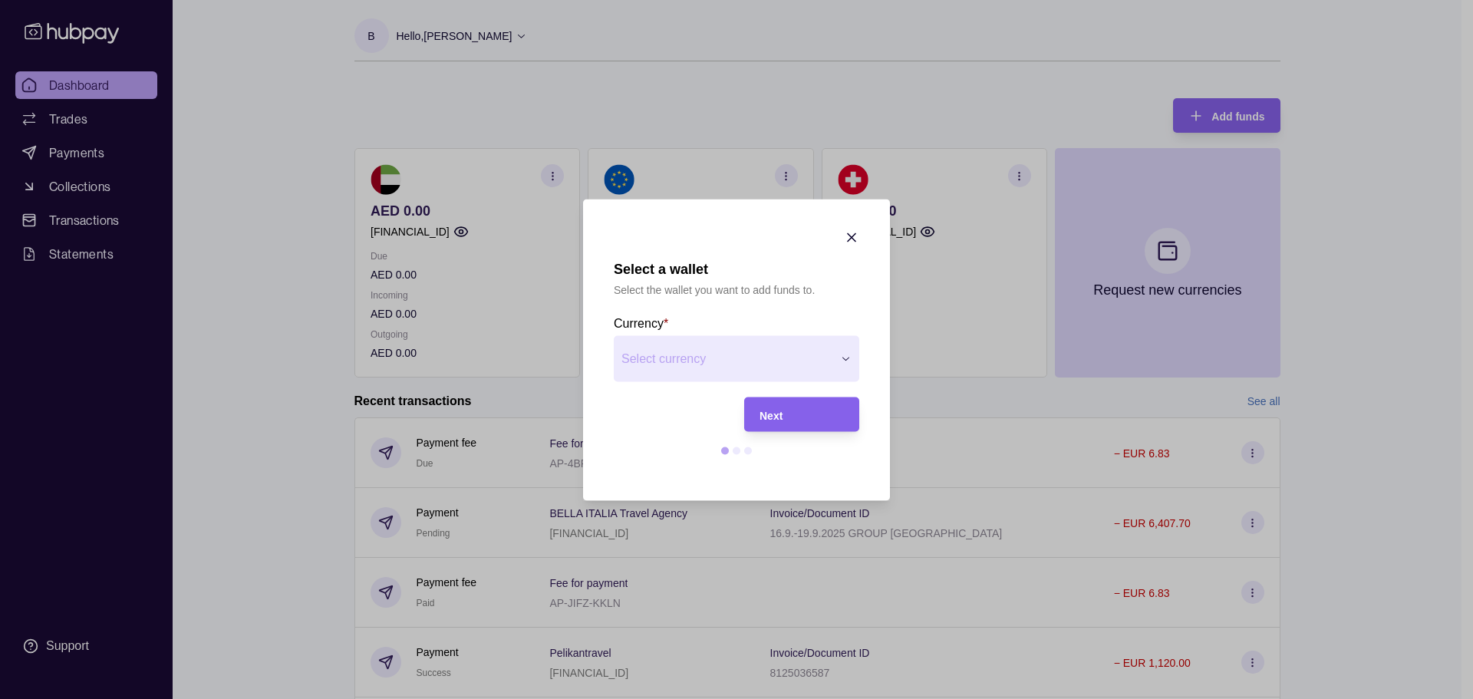
click at [809, 418] on div "Next" at bounding box center [802, 414] width 84 height 18
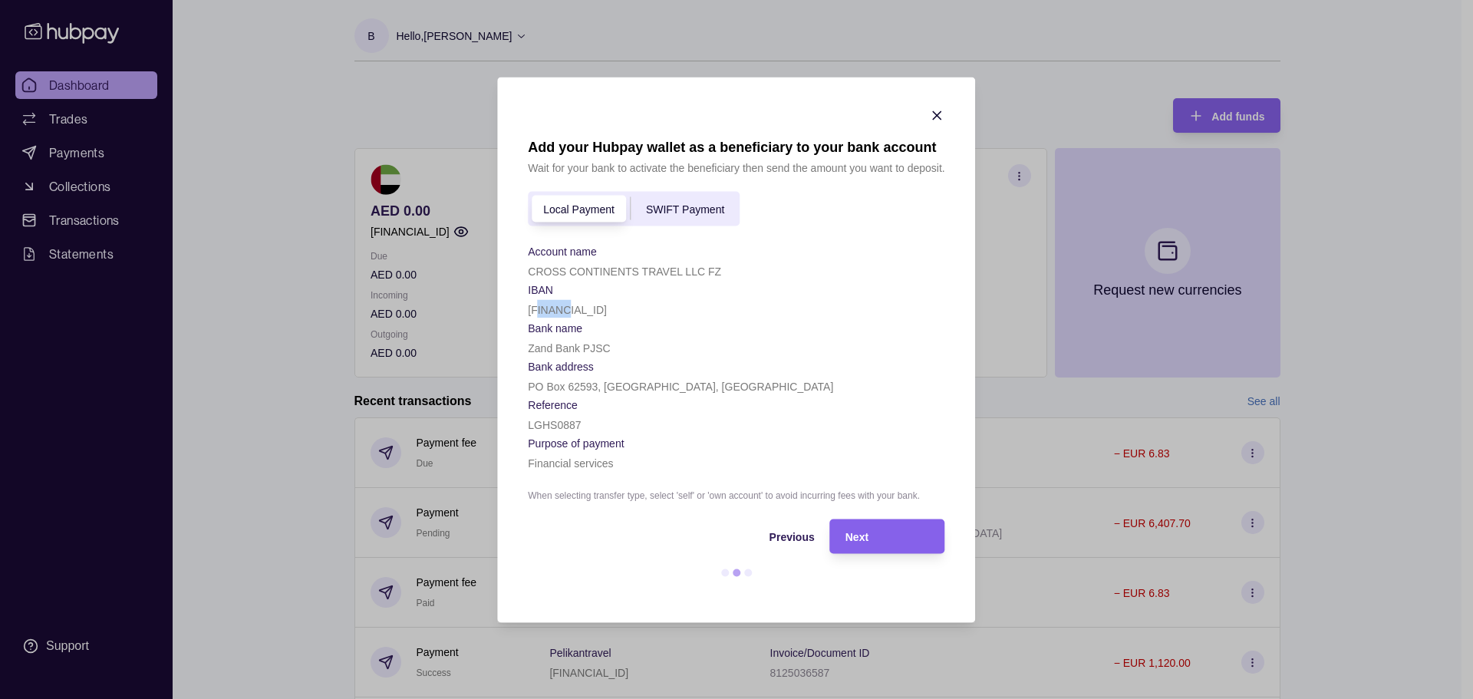
drag, startPoint x: 543, startPoint y: 304, endPoint x: 571, endPoint y: 305, distance: 28.4
click at [571, 305] on p "[FINANCIAL_ID]" at bounding box center [567, 309] width 79 height 12
click at [642, 323] on section "Bank name" at bounding box center [736, 327] width 417 height 18
drag, startPoint x: 573, startPoint y: 306, endPoint x: 599, endPoint y: 307, distance: 26.9
click at [599, 307] on p "[FINANCIAL_ID]" at bounding box center [567, 309] width 79 height 12
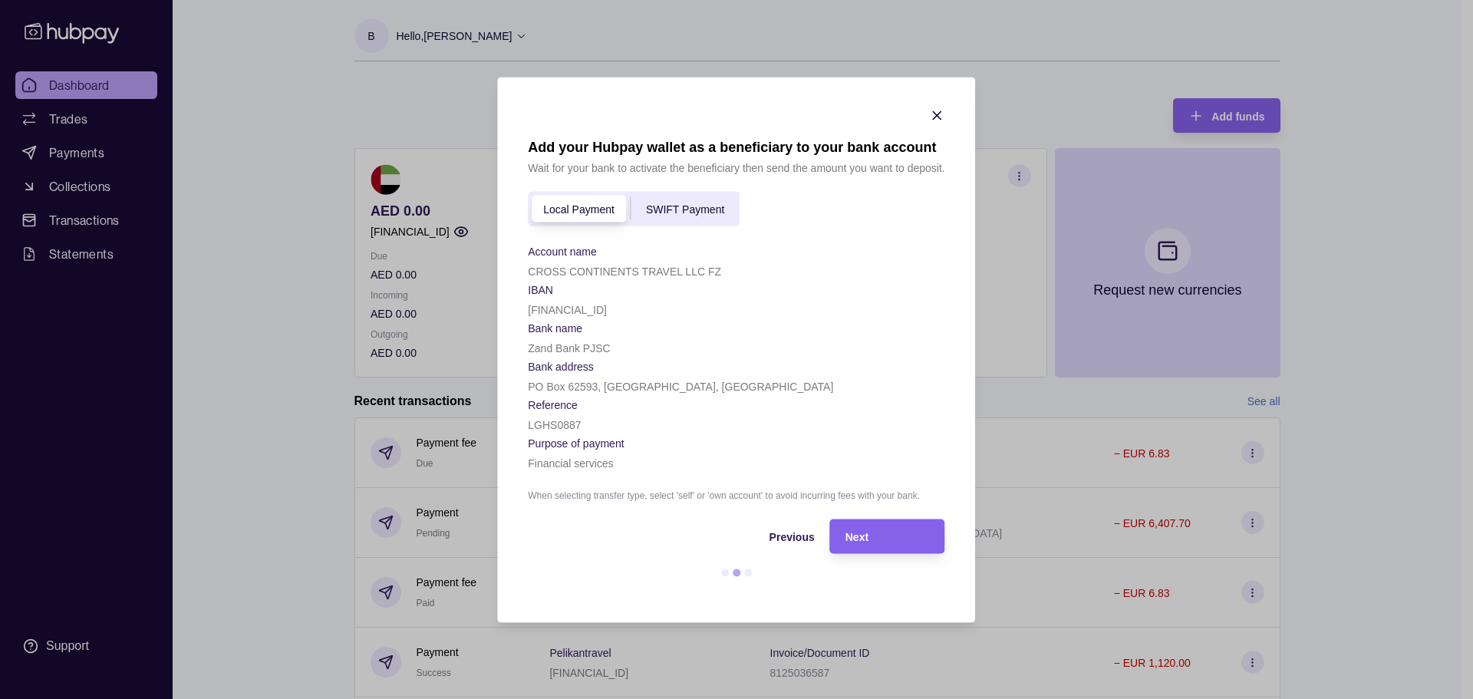
drag, startPoint x: 741, startPoint y: 363, endPoint x: 702, endPoint y: 350, distance: 41.3
click at [741, 362] on section "Bank address" at bounding box center [736, 365] width 417 height 18
drag, startPoint x: 602, startPoint y: 312, endPoint x: 632, endPoint y: 315, distance: 30.1
click at [607, 315] on p "[FINANCIAL_ID]" at bounding box center [567, 309] width 79 height 12
click at [941, 113] on icon "button" at bounding box center [937, 114] width 15 height 15
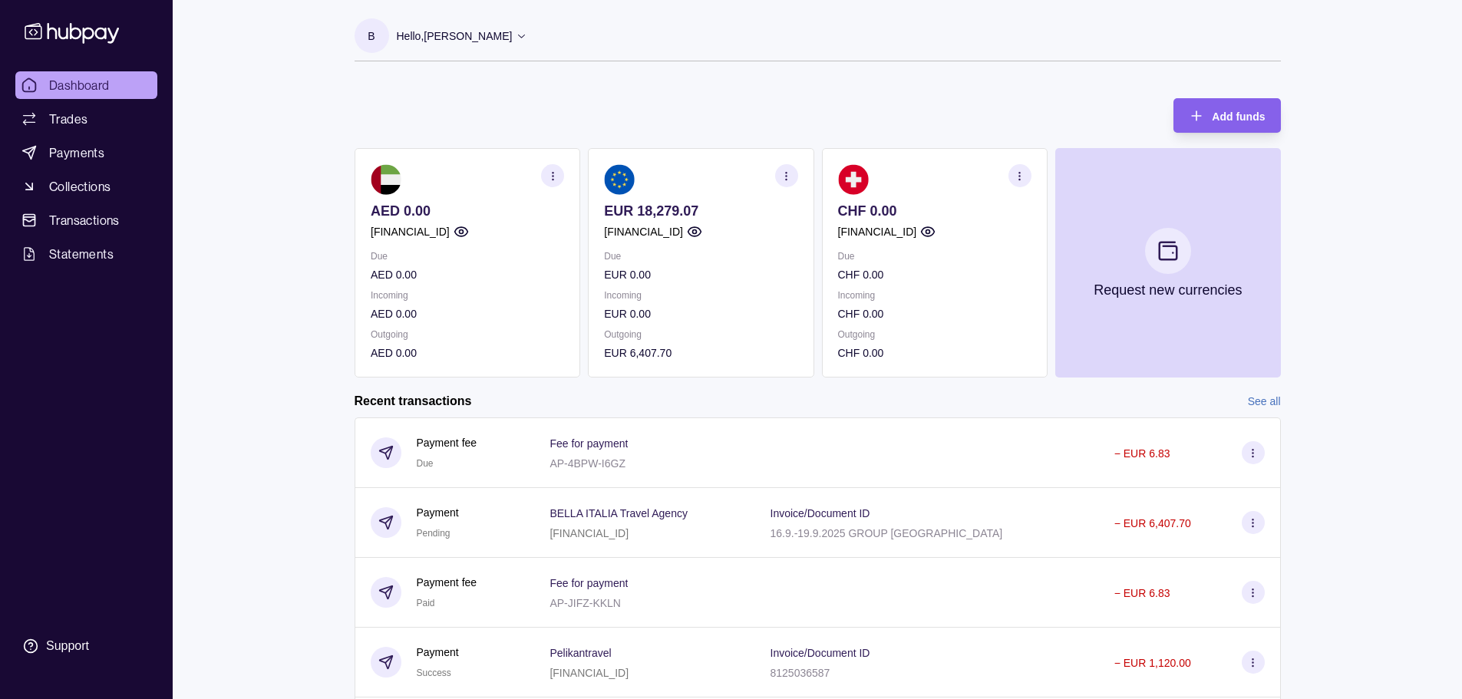
click at [68, 39] on icon at bounding box center [71, 32] width 101 height 28
click at [81, 223] on span "Transactions" at bounding box center [84, 220] width 71 height 18
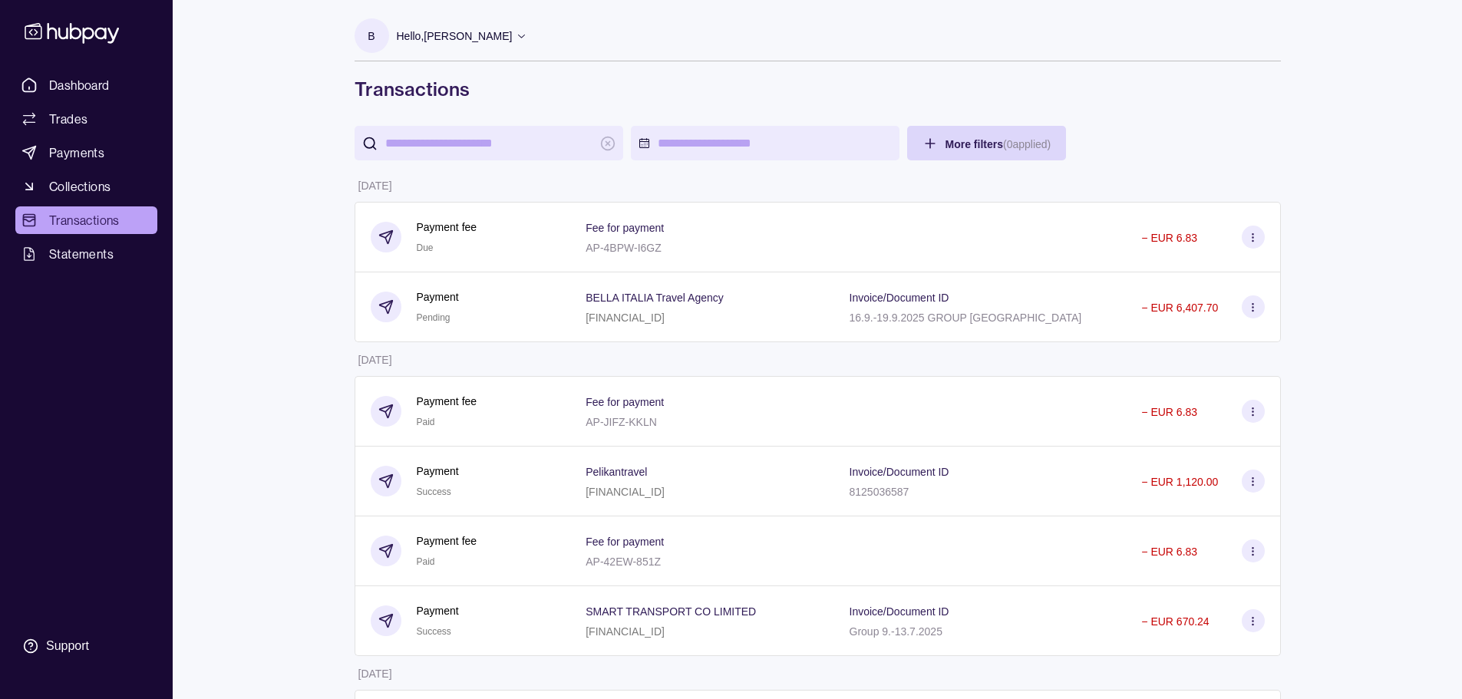
click at [91, 25] on icon at bounding box center [71, 32] width 101 height 28
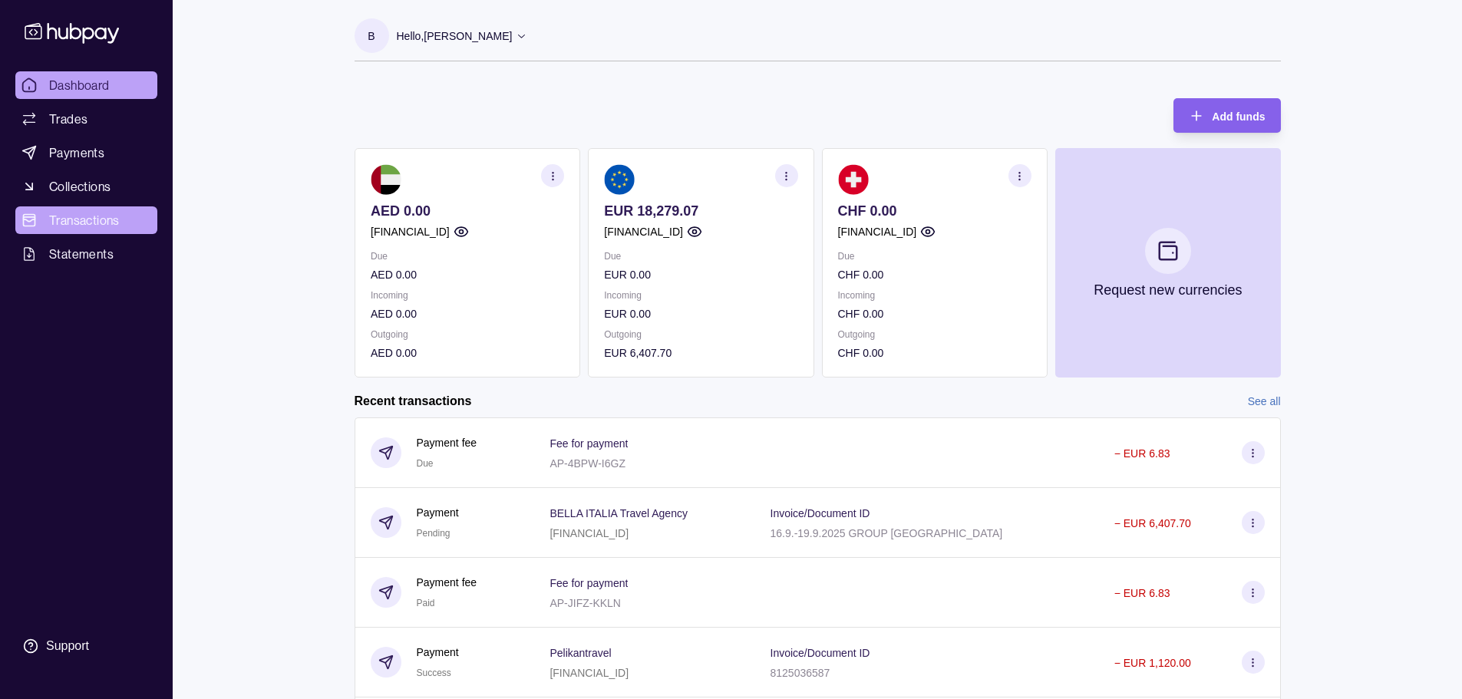
click at [81, 218] on span "Transactions" at bounding box center [84, 220] width 71 height 18
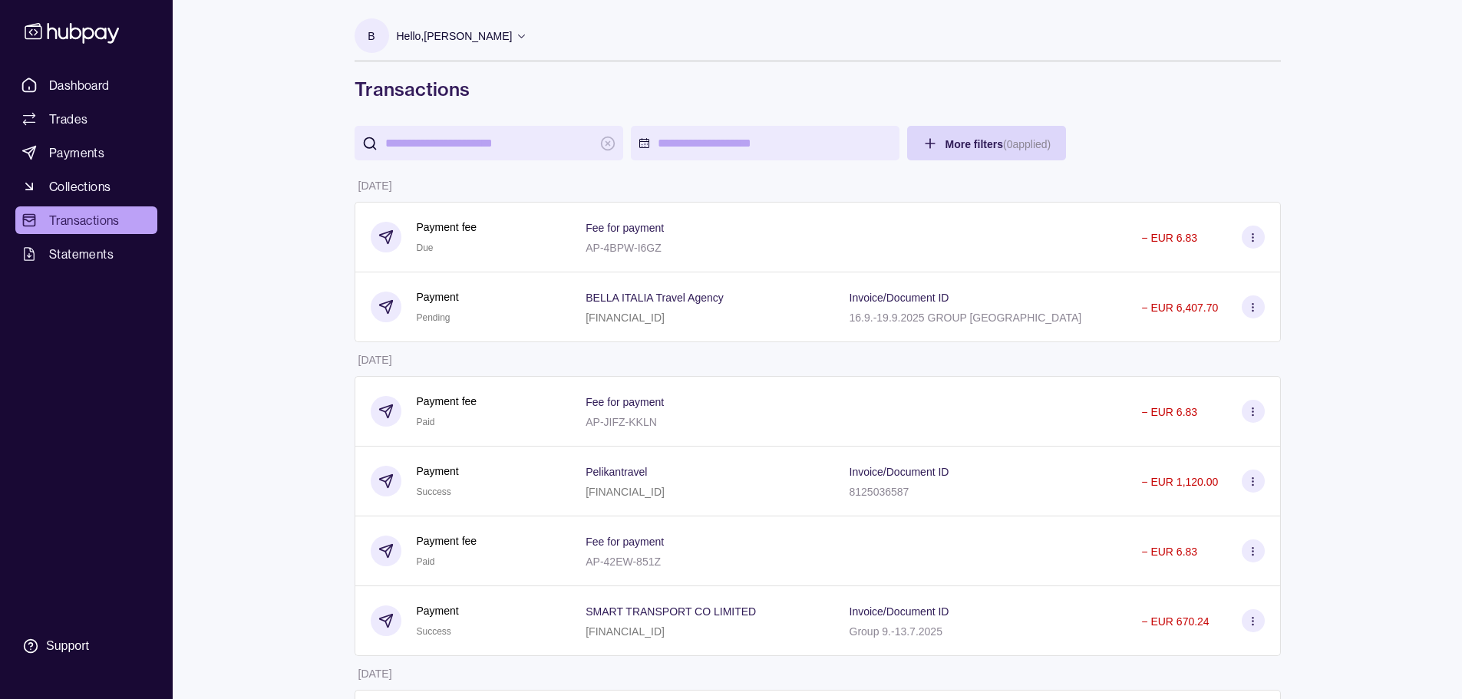
click at [100, 29] on icon at bounding box center [72, 33] width 94 height 21
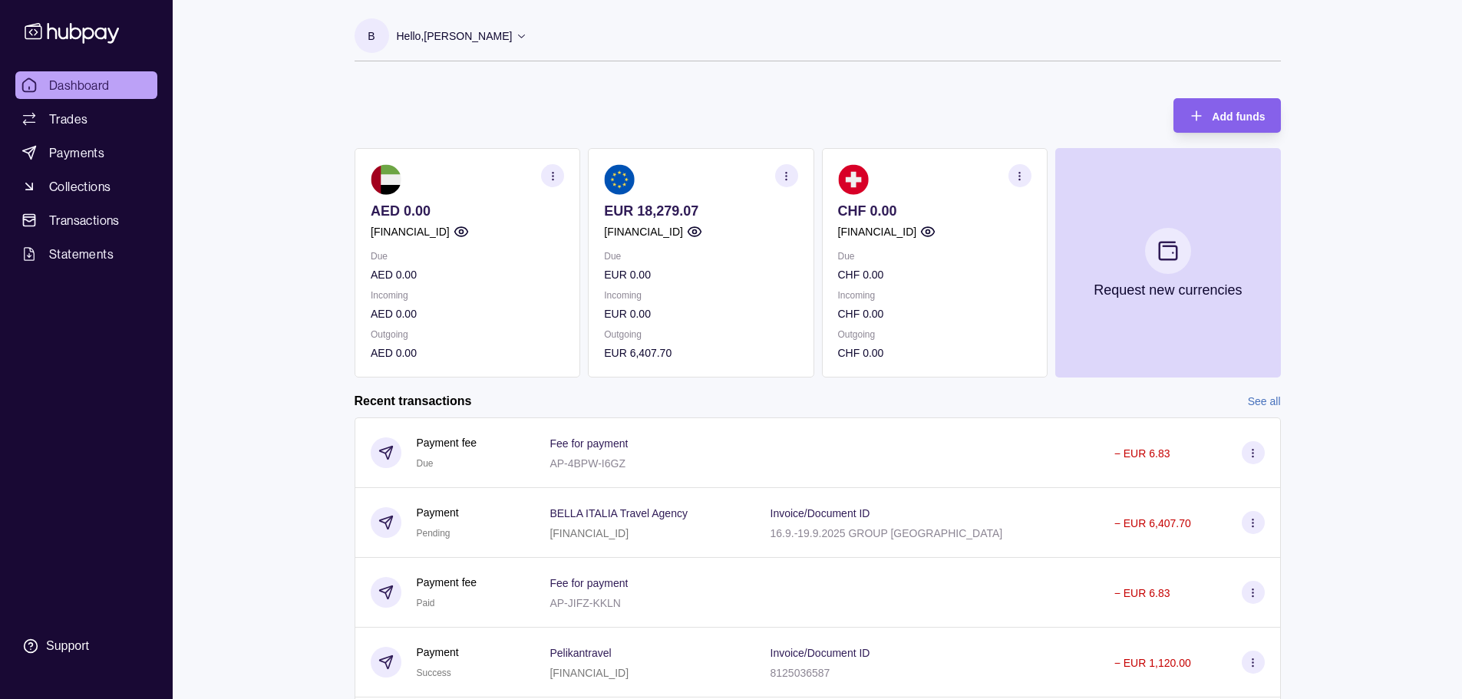
click at [483, 38] on p "Hello, [PERSON_NAME]" at bounding box center [455, 36] width 116 height 17
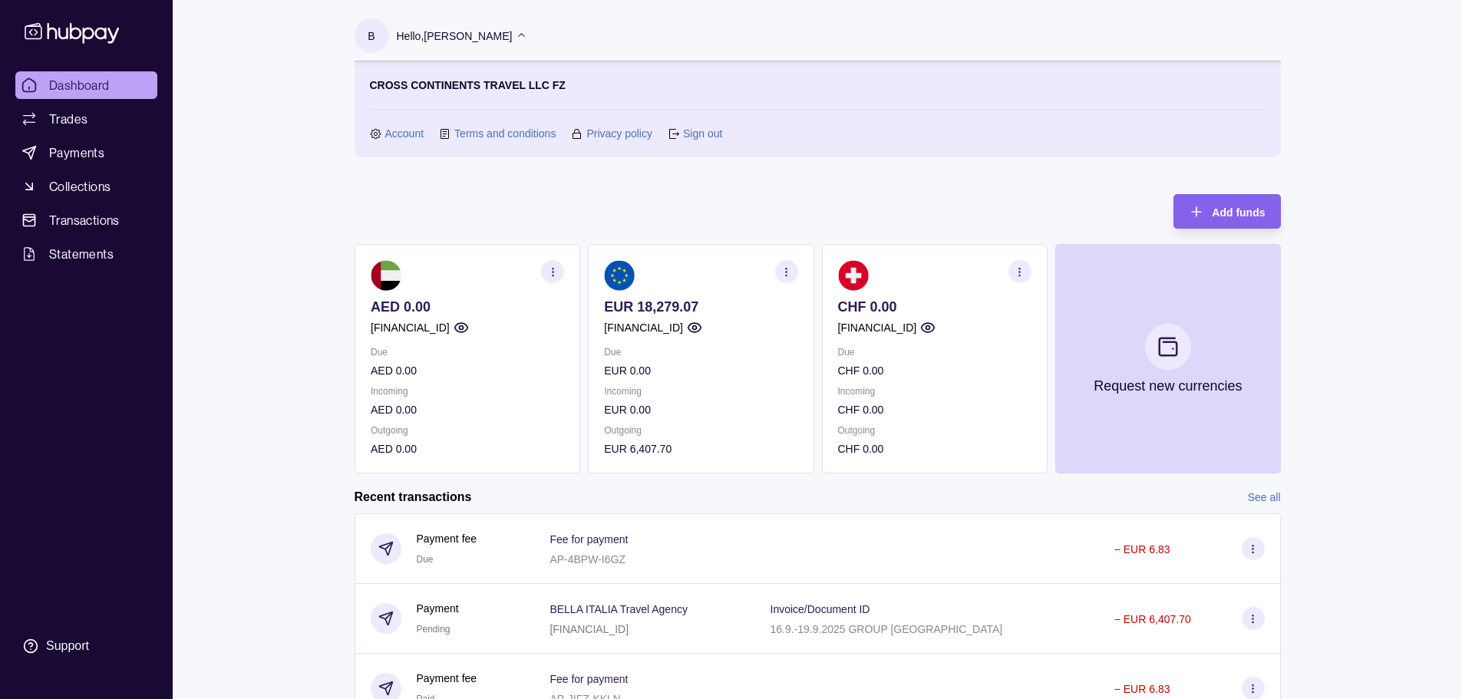
click at [718, 137] on link "Sign out" at bounding box center [702, 133] width 39 height 17
